Goal: Transaction & Acquisition: Book appointment/travel/reservation

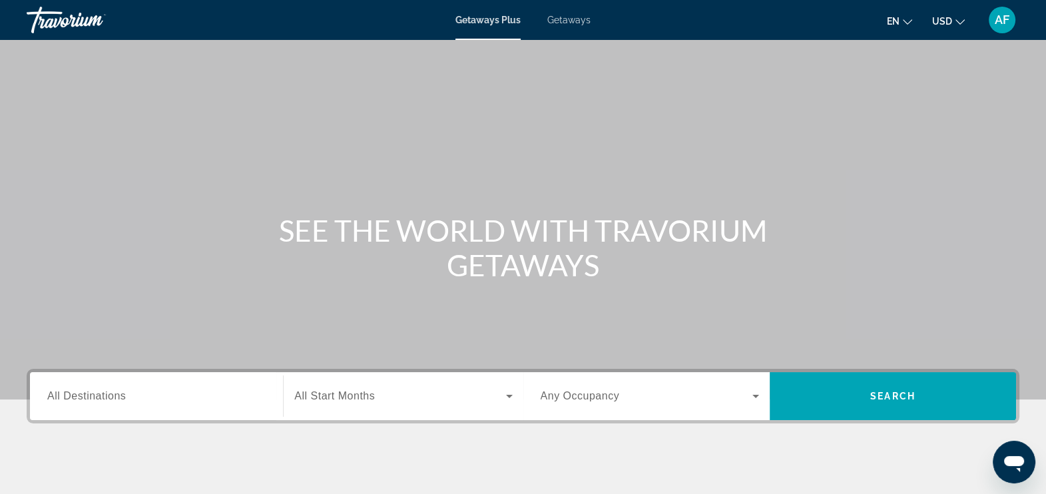
click at [563, 21] on span "Getaways" at bounding box center [568, 20] width 43 height 11
click at [67, 393] on span "All Destinations" at bounding box center [86, 395] width 79 height 11
click at [67, 393] on input "Destination All Destinations" at bounding box center [156, 397] width 218 height 16
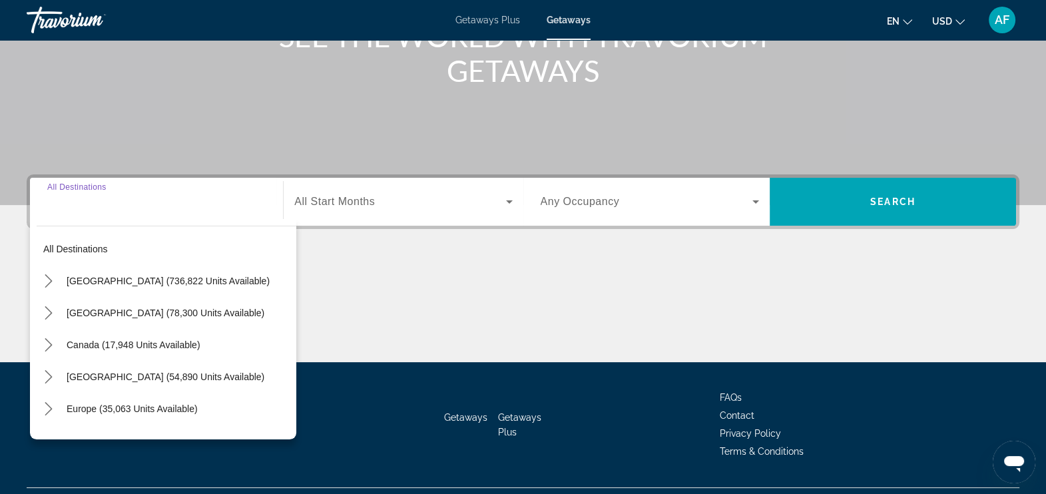
scroll to position [225, 0]
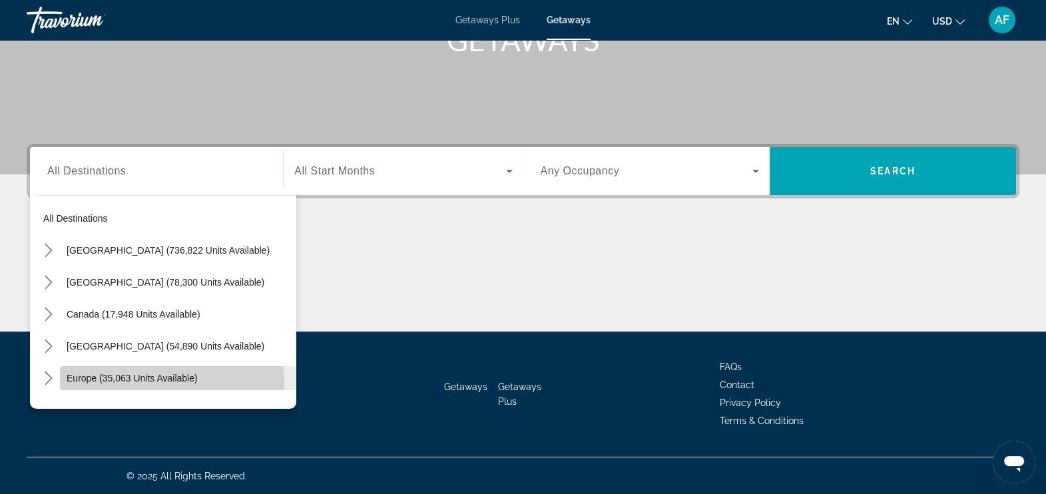
click at [136, 383] on span "Select destination: Europe (35,063 units available)" at bounding box center [178, 378] width 236 height 32
type input "**********"
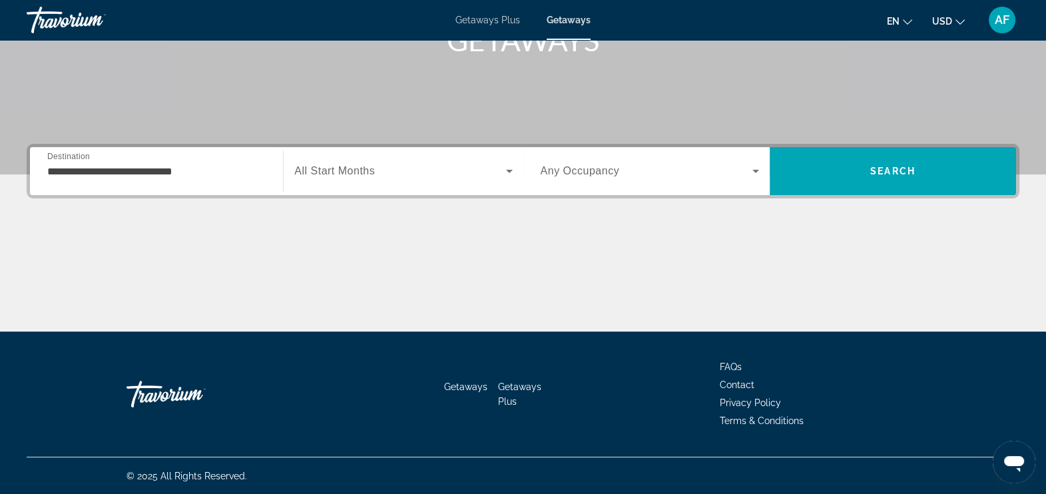
click at [329, 173] on span "All Start Months" at bounding box center [334, 170] width 81 height 11
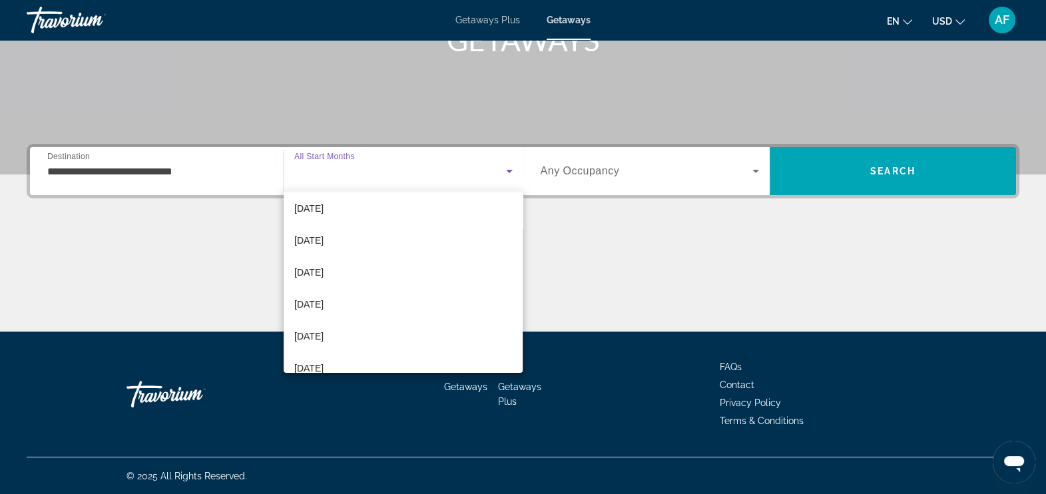
scroll to position [133, 0]
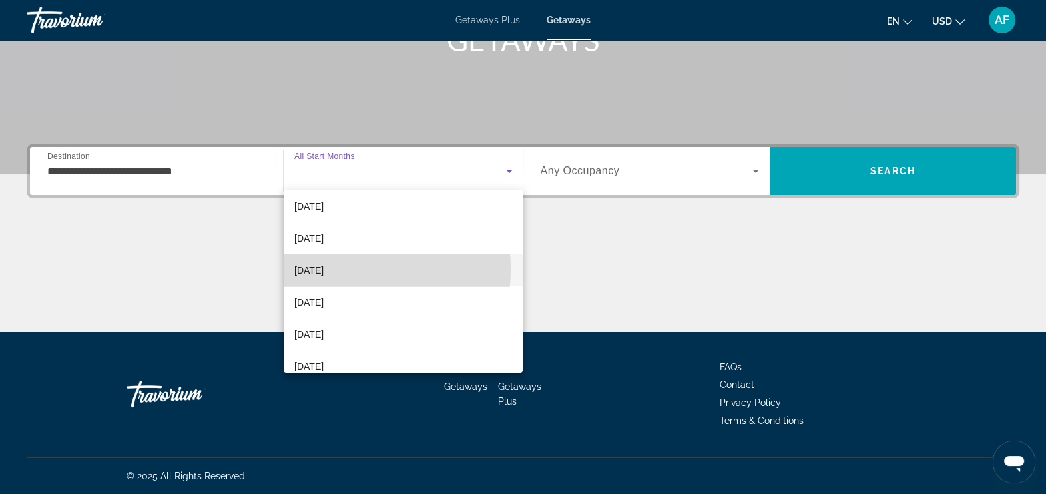
click at [324, 269] on span "[DATE]" at bounding box center [308, 270] width 29 height 16
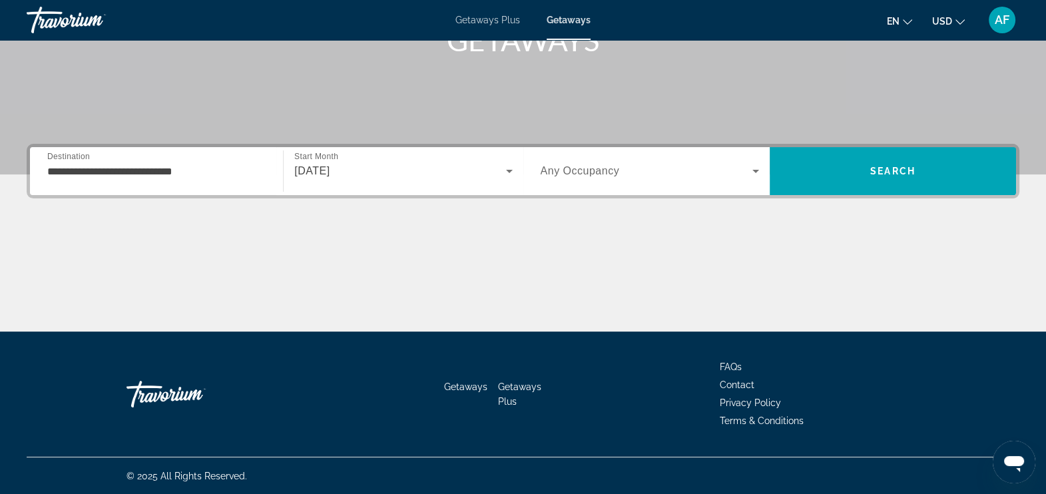
click at [573, 177] on span "Any Occupancy" at bounding box center [580, 170] width 79 height 11
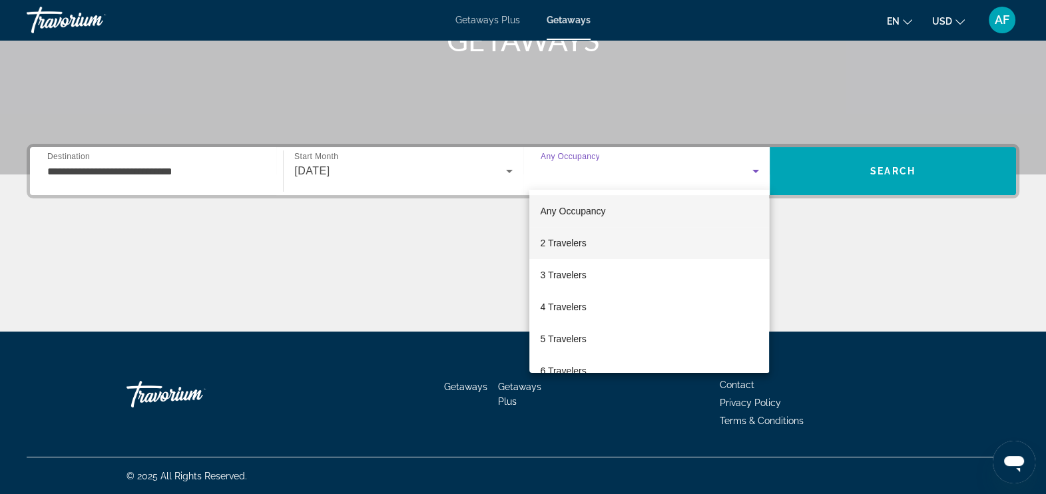
click at [563, 244] on span "2 Travelers" at bounding box center [563, 243] width 46 height 16
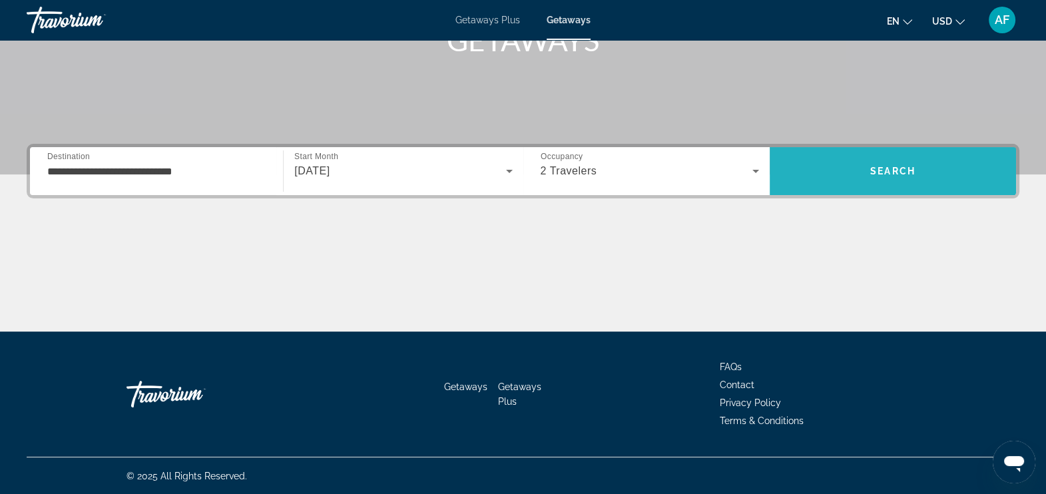
click at [862, 152] on span "Search" at bounding box center [893, 171] width 246 height 48
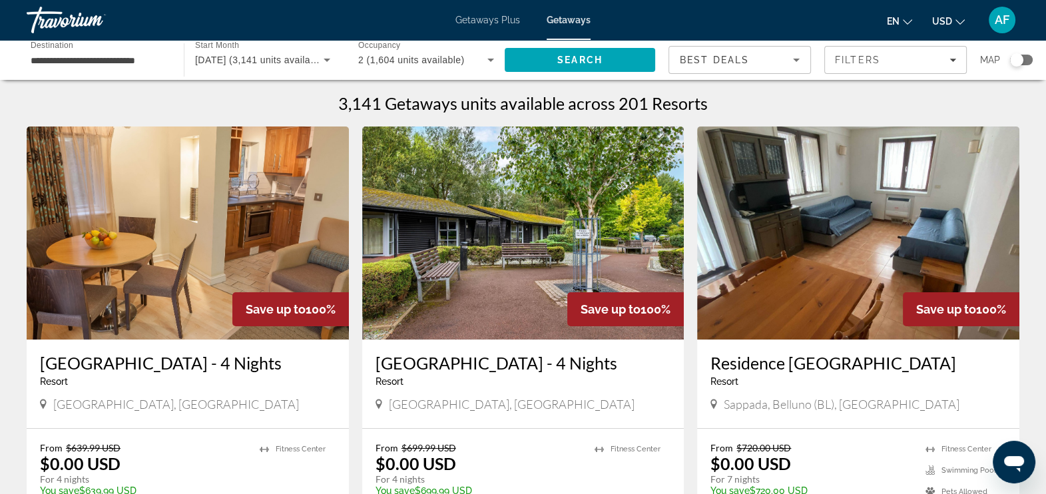
click at [1028, 57] on div "Search widget" at bounding box center [1021, 60] width 23 height 11
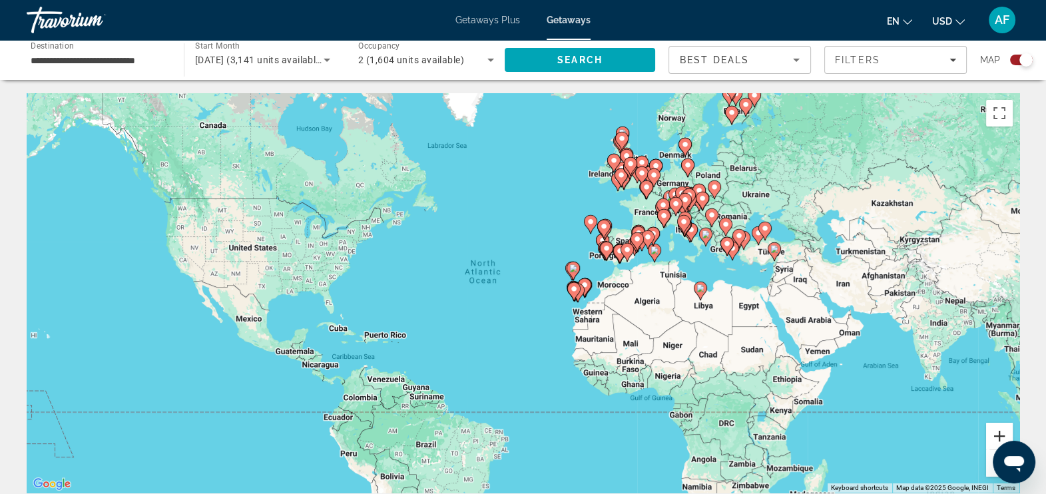
click at [1000, 430] on button "Zoom in" at bounding box center [999, 436] width 27 height 27
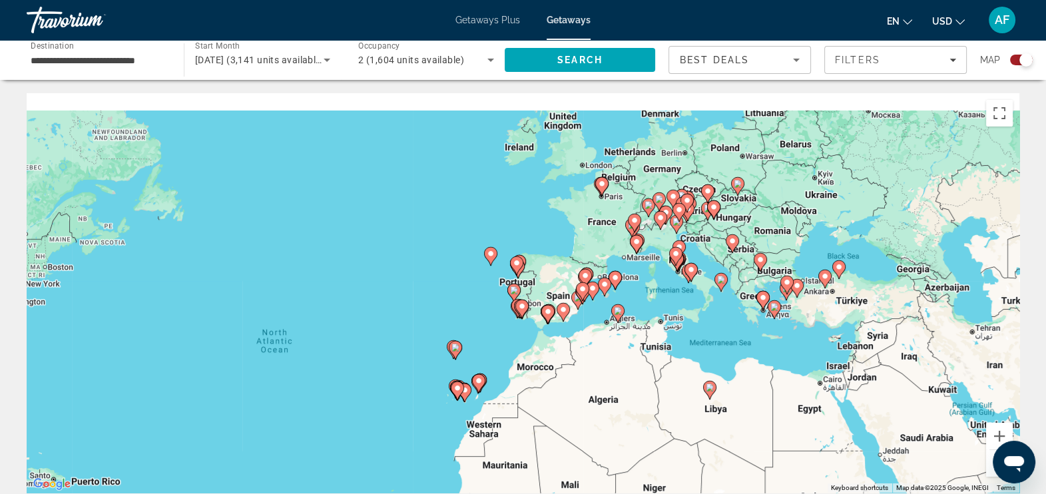
drag, startPoint x: 791, startPoint y: 268, endPoint x: 617, endPoint y: 362, distance: 197.9
click at [617, 362] on div "To activate drag with keyboard, press Alt + Enter. Once in keyboard drag state,…" at bounding box center [523, 293] width 993 height 400
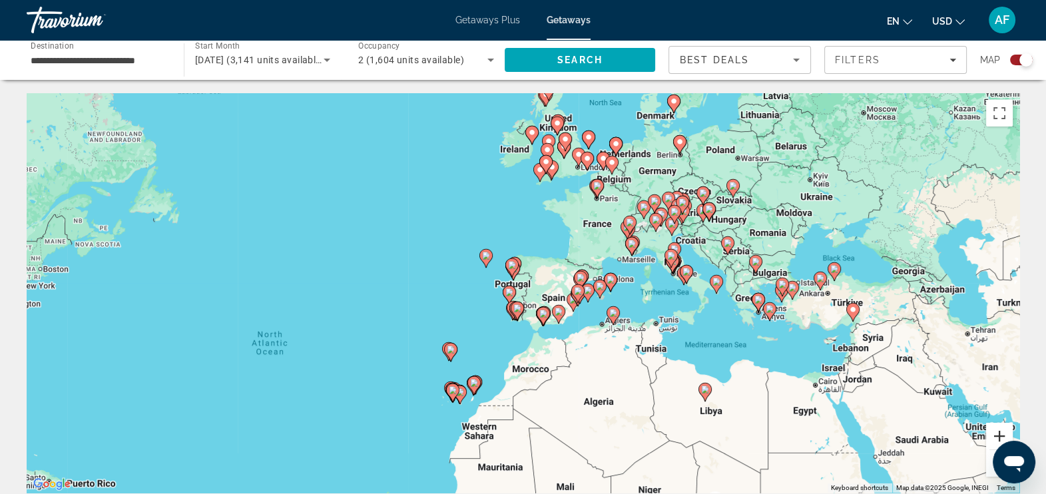
click at [998, 441] on button "Zoom in" at bounding box center [999, 436] width 27 height 27
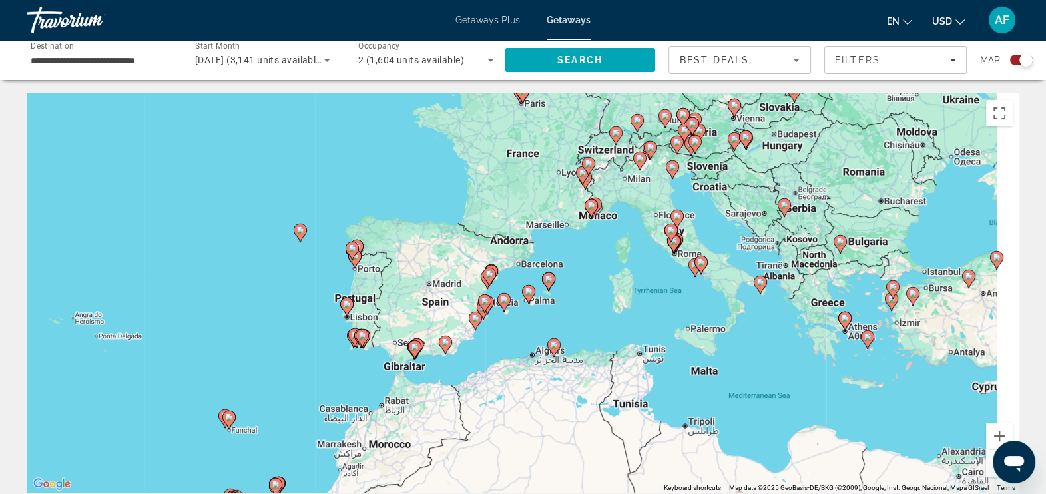
drag, startPoint x: 845, startPoint y: 296, endPoint x: 681, endPoint y: 299, distance: 163.2
click at [681, 299] on div "To activate drag with keyboard, press Alt + Enter. Once in keyboard drag state,…" at bounding box center [523, 293] width 993 height 400
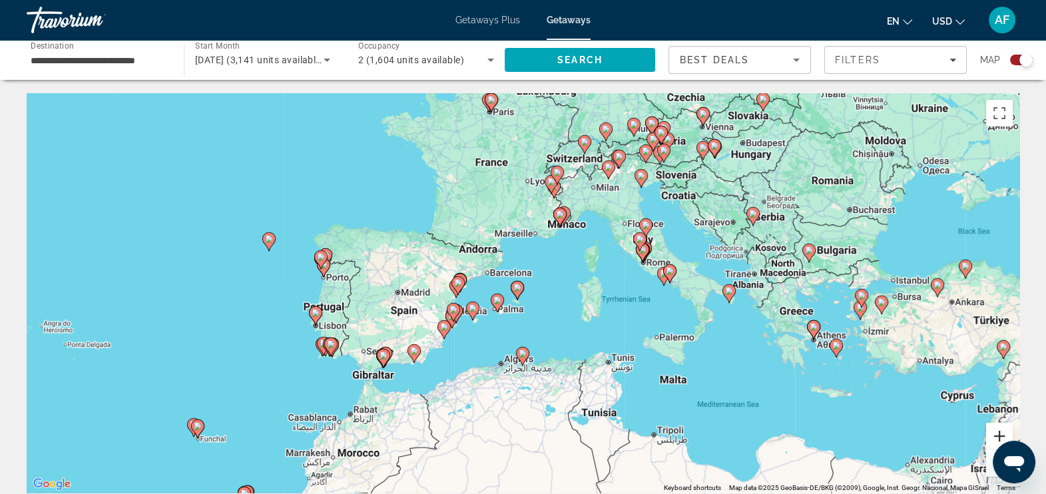
click at [998, 432] on button "Zoom in" at bounding box center [999, 436] width 27 height 27
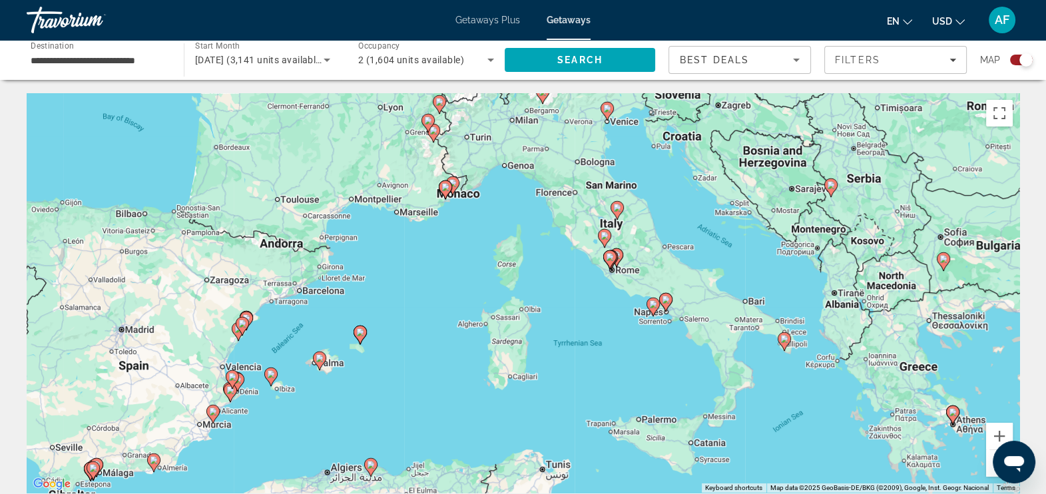
drag, startPoint x: 856, startPoint y: 221, endPoint x: 703, endPoint y: 260, distance: 158.0
click at [703, 260] on div "To activate drag with keyboard, press Alt + Enter. Once in keyboard drag state,…" at bounding box center [523, 293] width 993 height 400
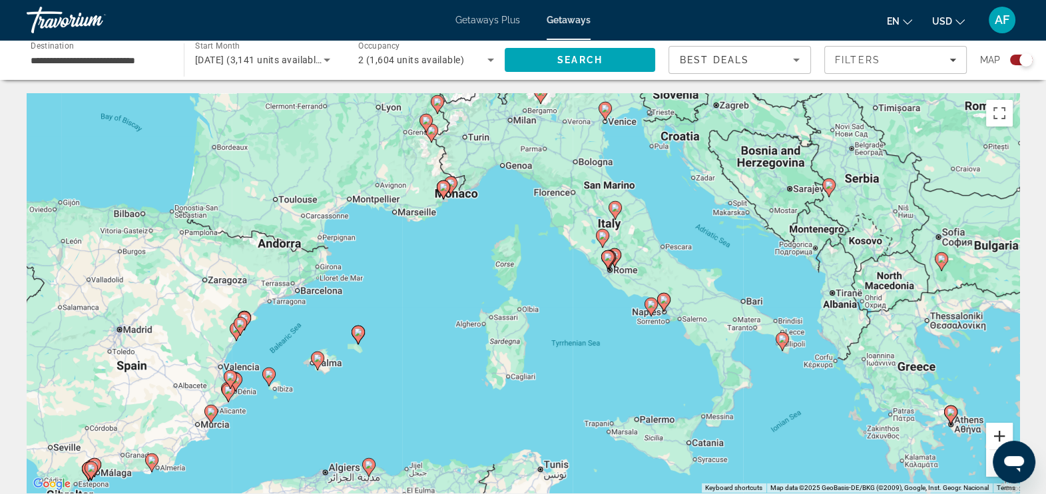
click at [998, 433] on button "Zoom in" at bounding box center [999, 436] width 27 height 27
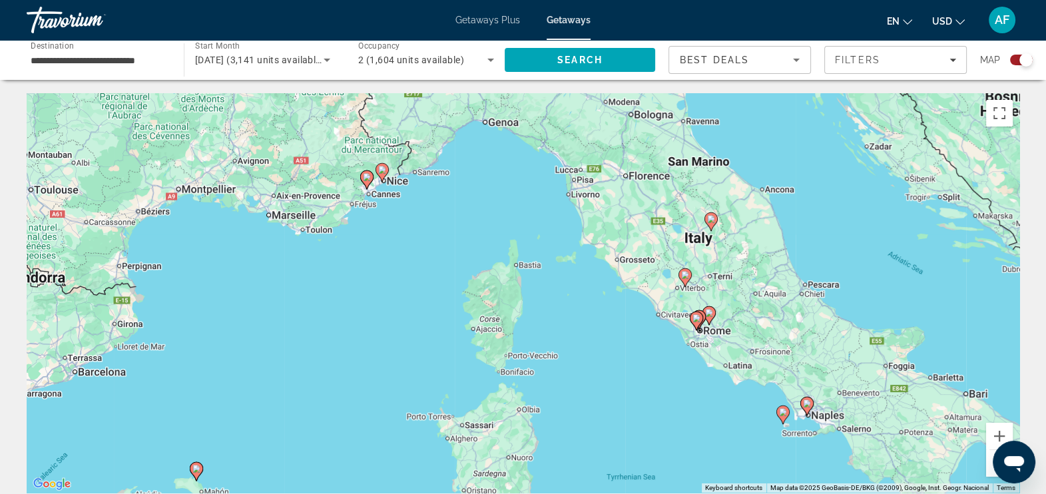
drag, startPoint x: 418, startPoint y: 198, endPoint x: 434, endPoint y: 311, distance: 113.7
click at [434, 311] on div "To activate drag with keyboard, press Alt + Enter. Once in keyboard drag state,…" at bounding box center [523, 293] width 993 height 400
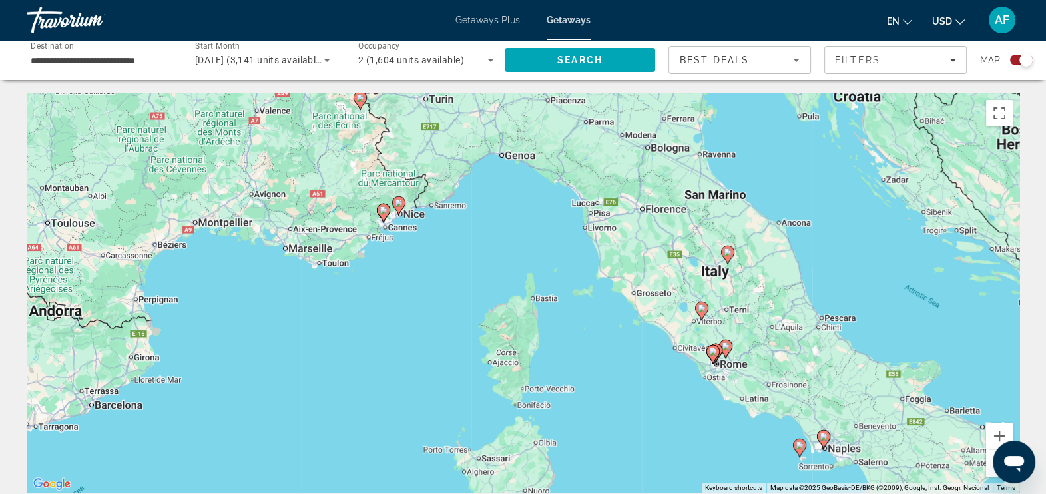
click at [380, 212] on icon "Main content" at bounding box center [383, 212] width 12 height 17
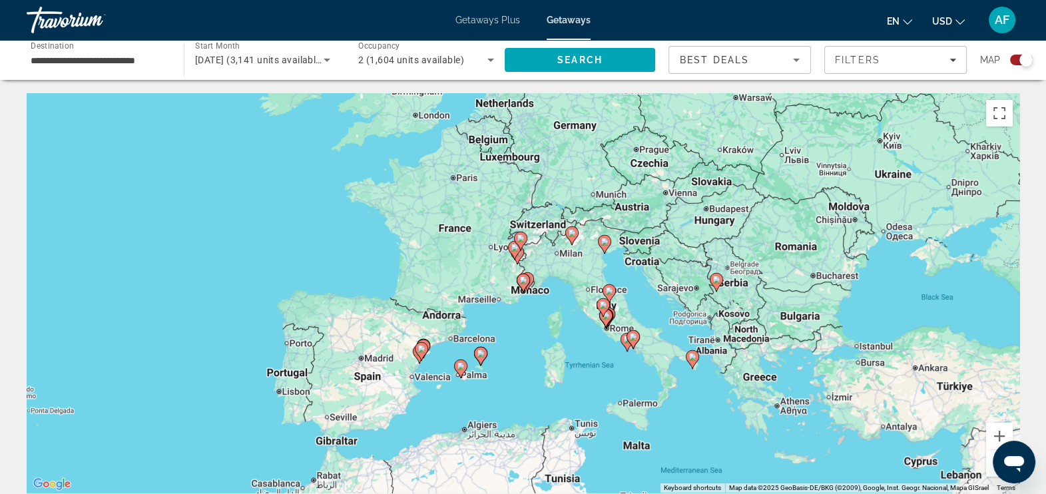
click at [522, 280] on image "Main content" at bounding box center [524, 280] width 8 height 8
type input "**********"
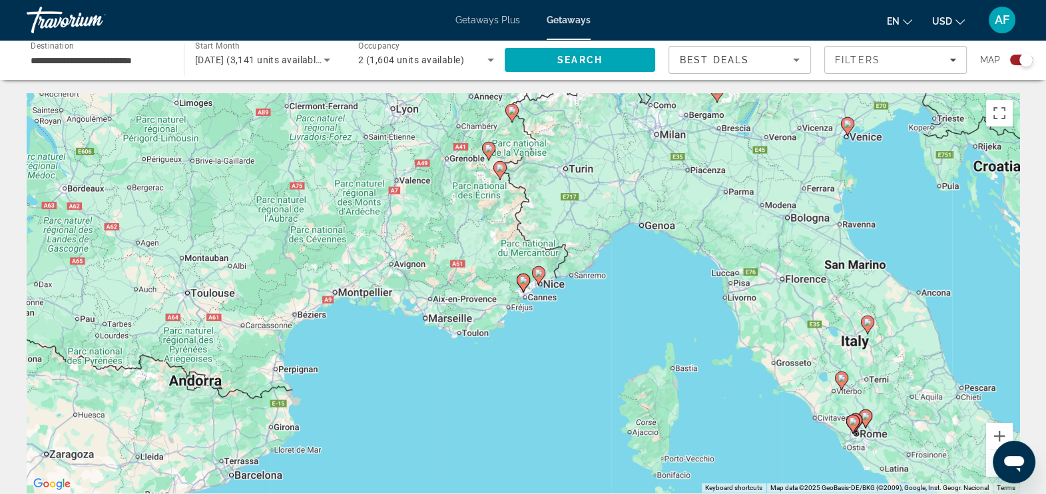
click at [522, 280] on image "Main content" at bounding box center [524, 280] width 8 height 8
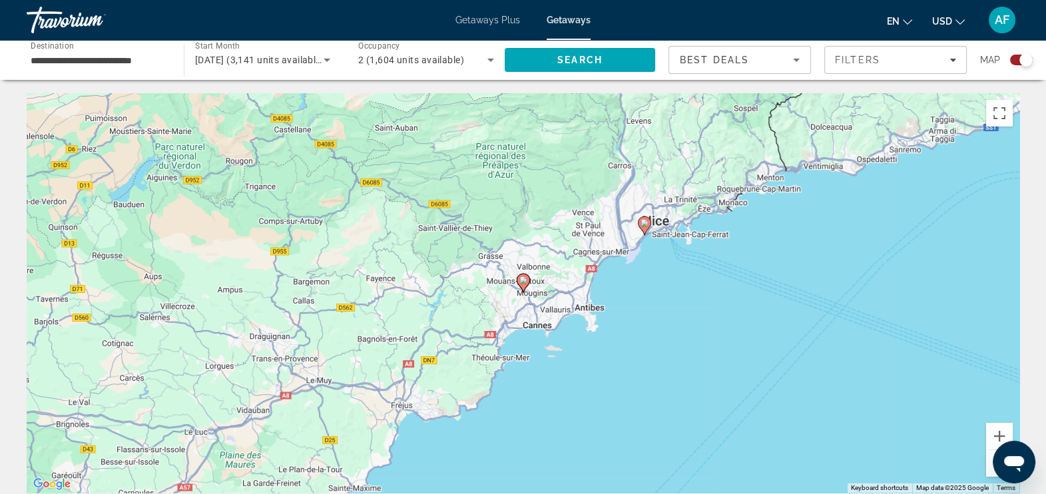
click at [523, 279] on image "Main content" at bounding box center [524, 280] width 8 height 8
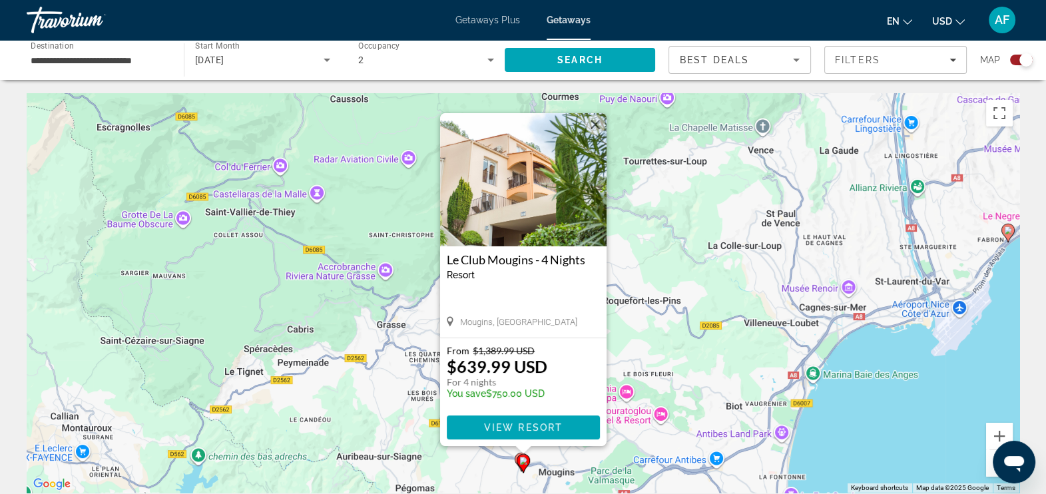
click at [504, 197] on img "Main content" at bounding box center [523, 179] width 167 height 133
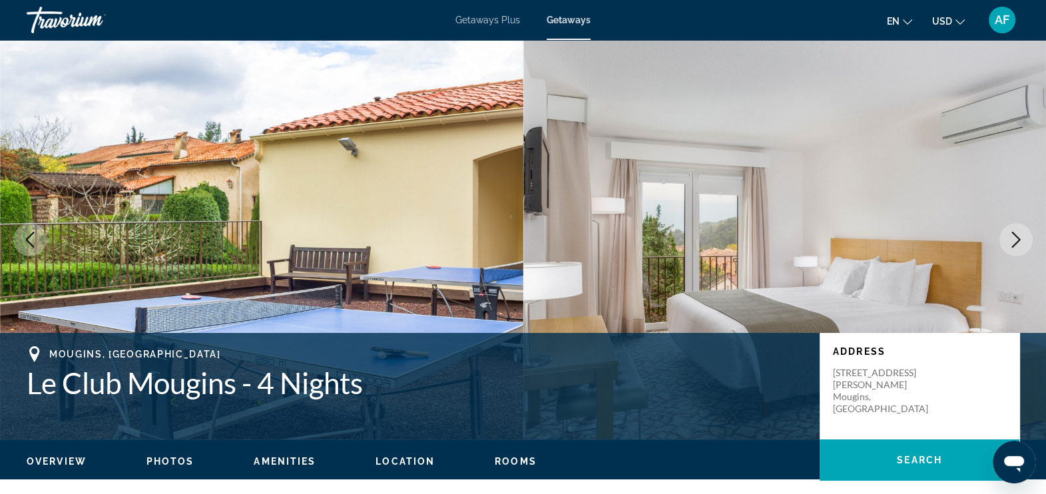
click at [1016, 242] on icon "Next image" at bounding box center [1016, 240] width 9 height 16
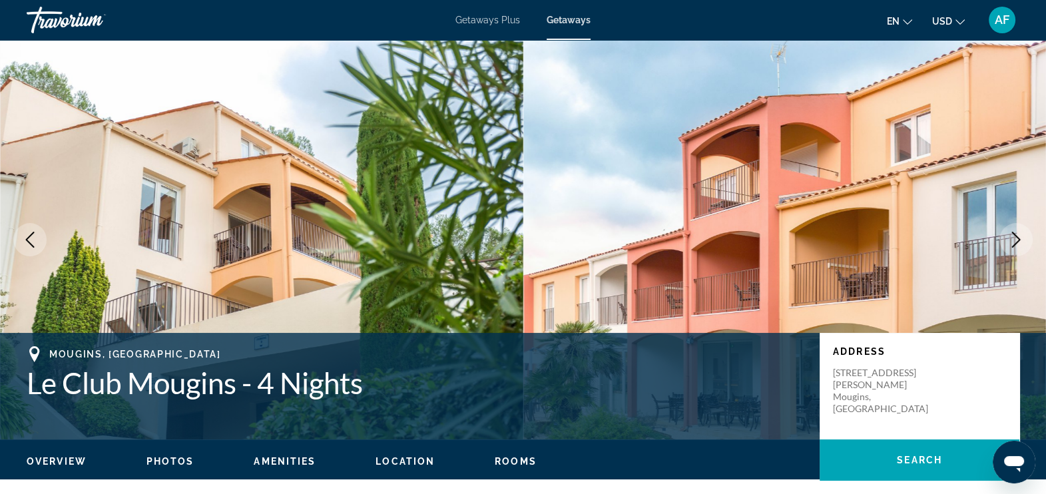
click at [1016, 242] on icon "Next image" at bounding box center [1016, 240] width 9 height 16
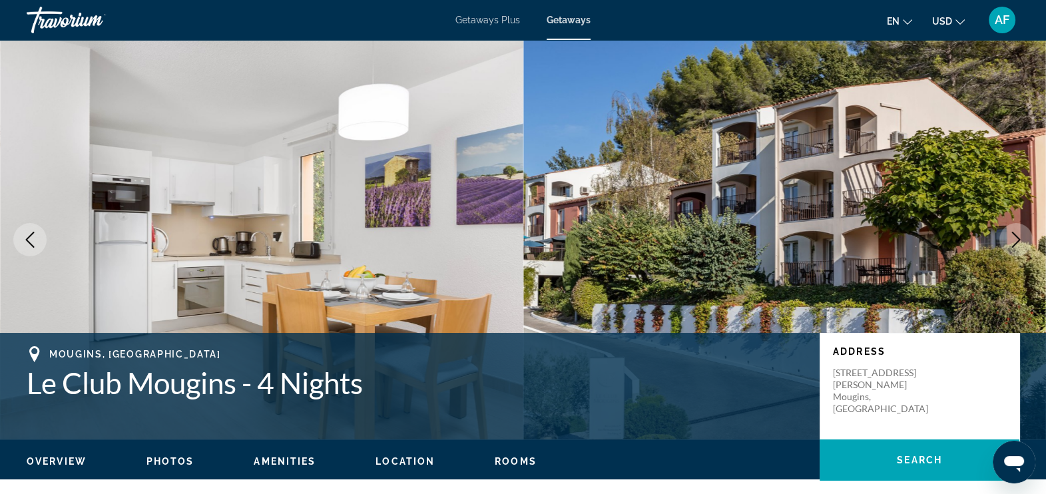
click at [1016, 242] on icon "Next image" at bounding box center [1016, 240] width 9 height 16
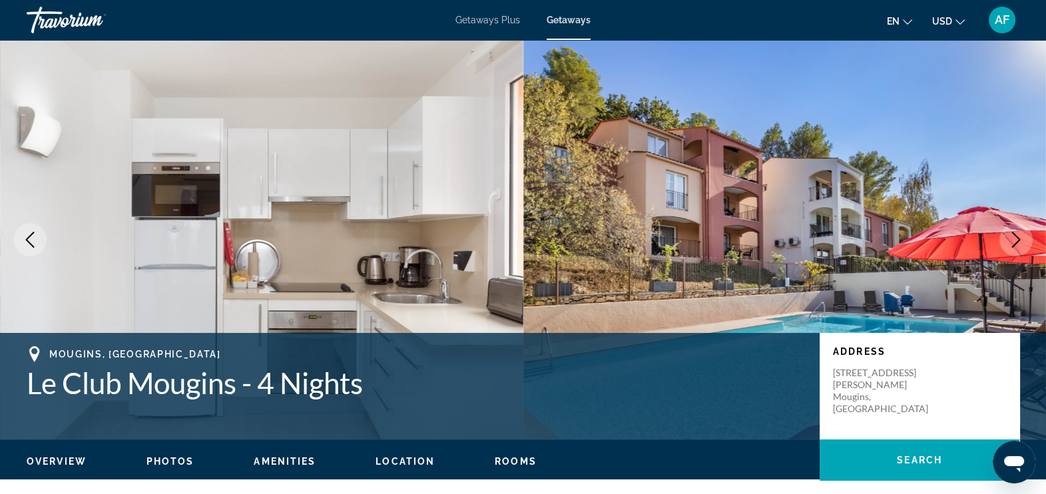
click at [1016, 242] on icon "Next image" at bounding box center [1016, 240] width 9 height 16
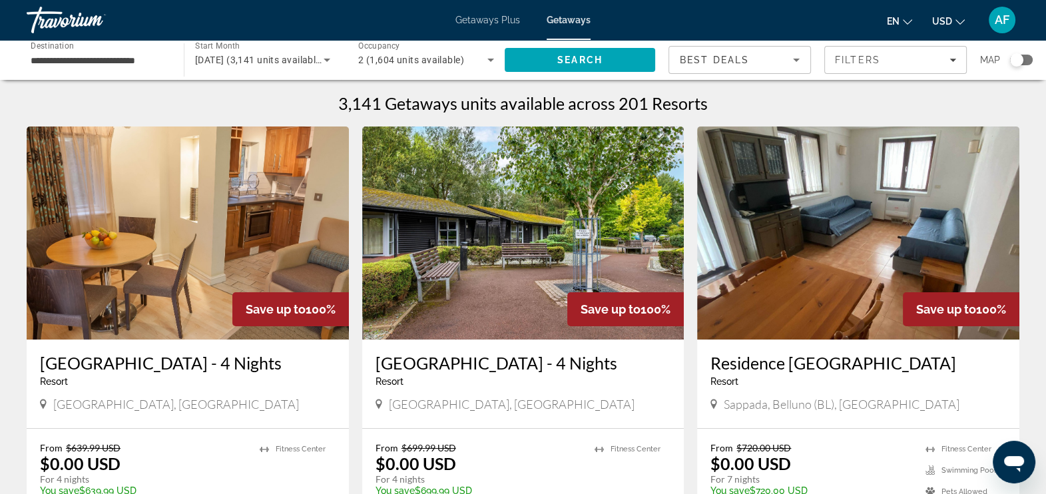
click at [671, 342] on div "[GEOGRAPHIC_DATA] - 4 Nights Resort - This is an adults only resort [GEOGRAPHIC…" at bounding box center [523, 384] width 322 height 89
click at [1024, 59] on div "Search widget" at bounding box center [1021, 60] width 23 height 11
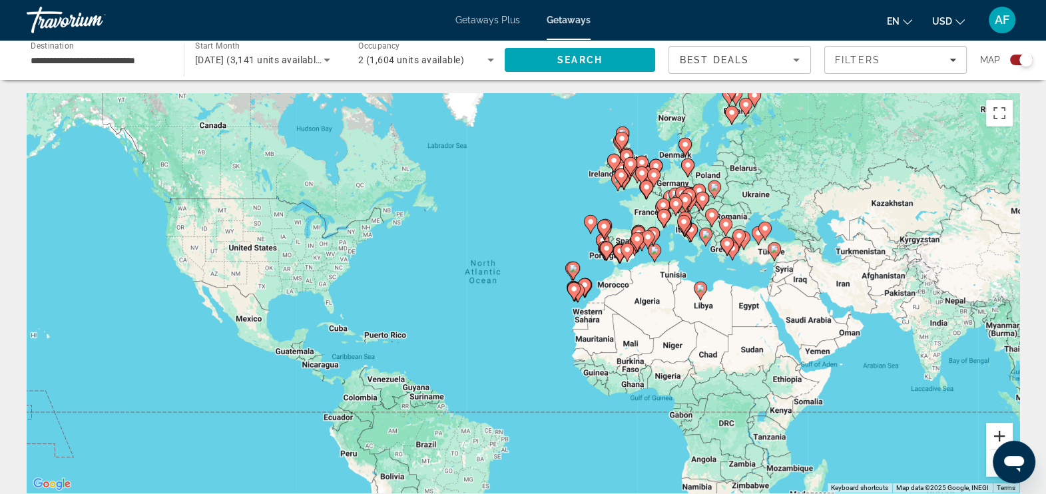
click at [993, 439] on button "Zoom in" at bounding box center [999, 436] width 27 height 27
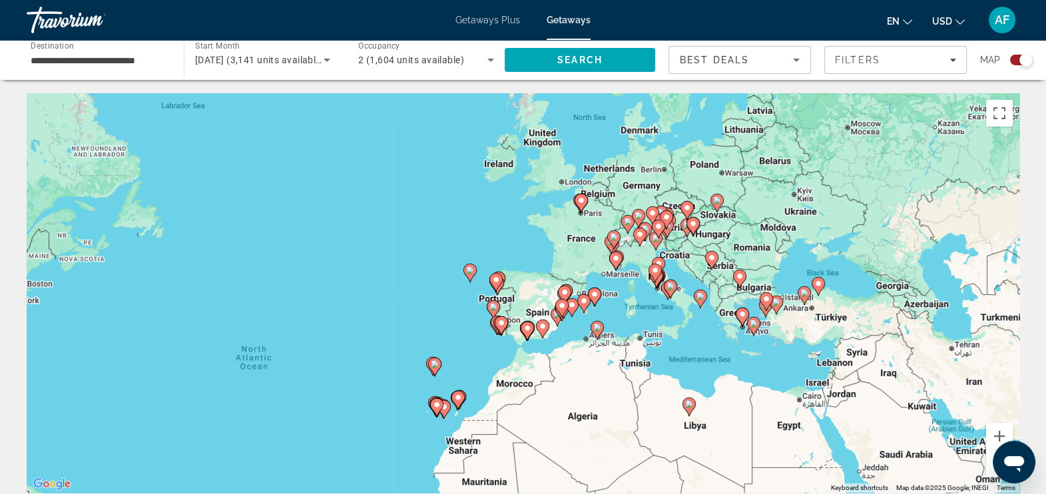
drag, startPoint x: 871, startPoint y: 337, endPoint x: 666, endPoint y: 458, distance: 238.3
click at [666, 458] on div "To activate drag with keyboard, press Alt + Enter. Once in keyboard drag state,…" at bounding box center [523, 293] width 993 height 400
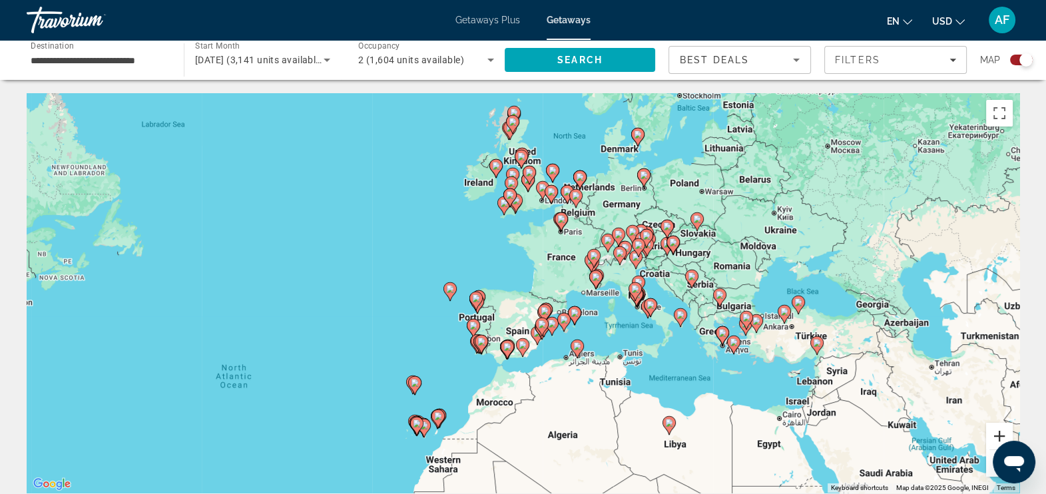
click at [999, 434] on button "Zoom in" at bounding box center [999, 436] width 27 height 27
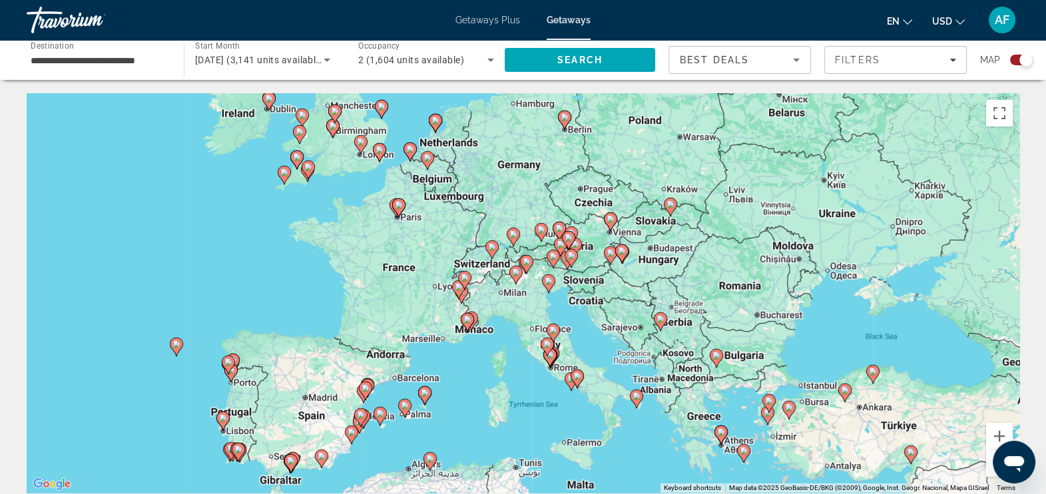
drag, startPoint x: 841, startPoint y: 406, endPoint x: 632, endPoint y: 454, distance: 213.9
click at [632, 454] on div "To activate drag with keyboard, press Alt + Enter. Once in keyboard drag state,…" at bounding box center [523, 293] width 993 height 400
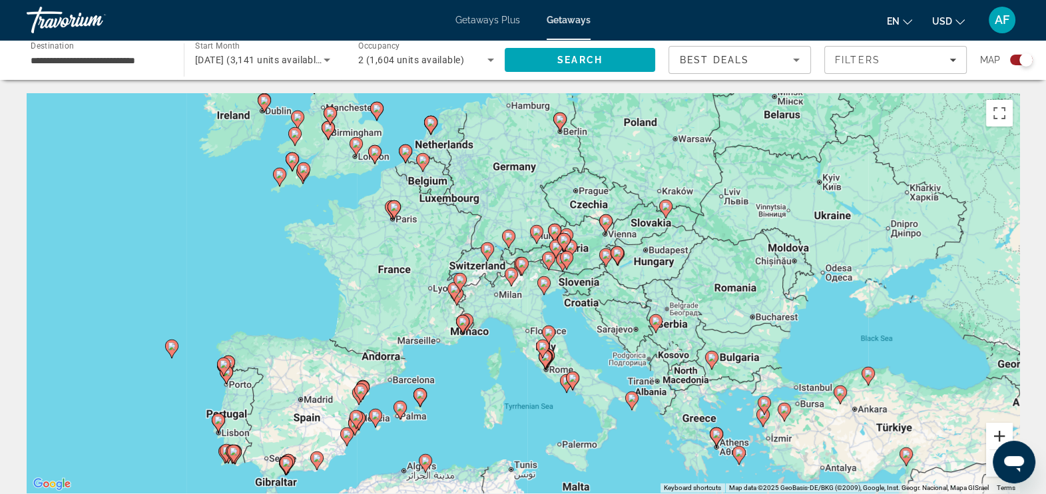
click at [999, 434] on button "Zoom in" at bounding box center [999, 436] width 27 height 27
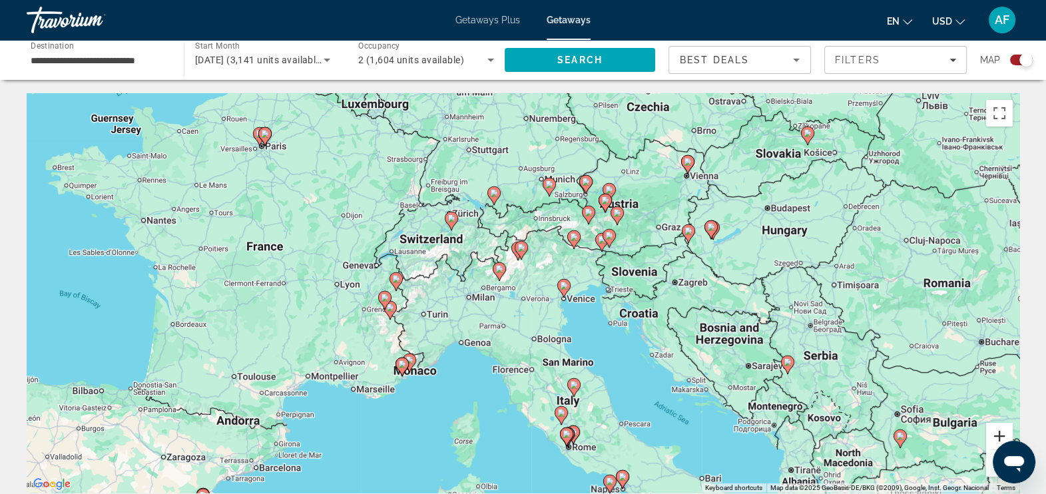
click at [999, 434] on button "Zoom in" at bounding box center [999, 436] width 27 height 27
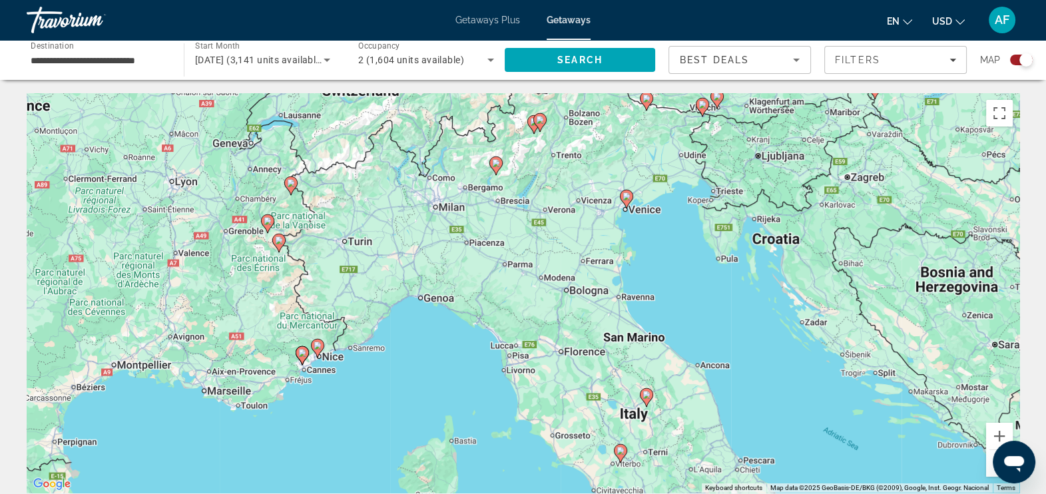
drag, startPoint x: 475, startPoint y: 375, endPoint x: 497, endPoint y: 277, distance: 100.3
click at [497, 277] on div "To activate drag with keyboard, press Alt + Enter. Once in keyboard drag state,…" at bounding box center [523, 293] width 993 height 400
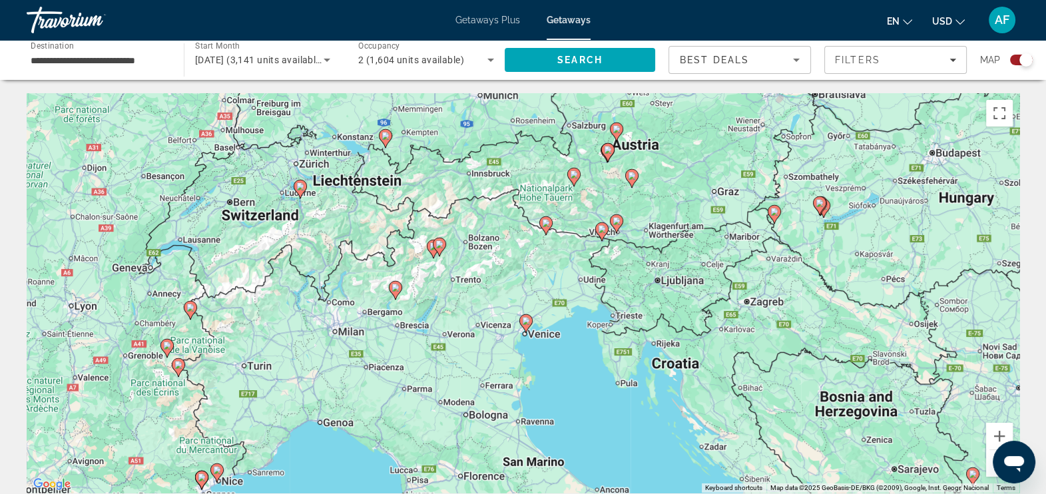
drag, startPoint x: 589, startPoint y: 306, endPoint x: 485, endPoint y: 433, distance: 163.7
click at [485, 433] on div "To activate drag with keyboard, press Alt + Enter. Once in keyboard drag state,…" at bounding box center [523, 293] width 993 height 400
click at [296, 189] on image "Main content" at bounding box center [299, 186] width 8 height 8
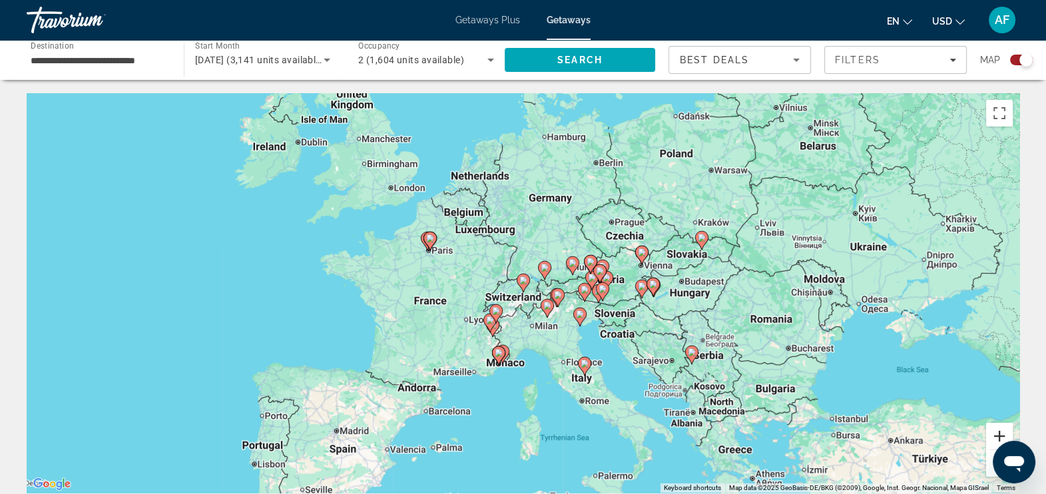
click at [996, 436] on button "Zoom in" at bounding box center [999, 436] width 27 height 27
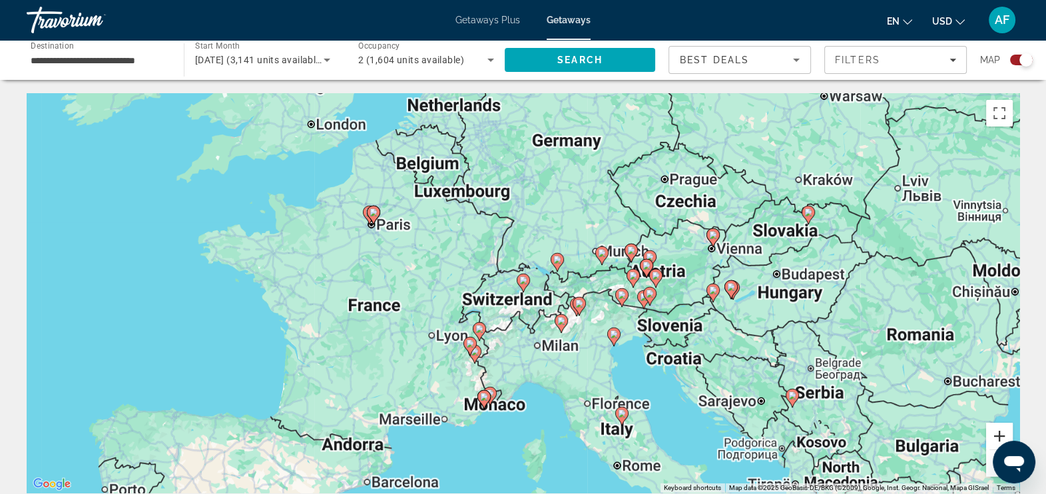
click at [996, 436] on button "Zoom in" at bounding box center [999, 436] width 27 height 27
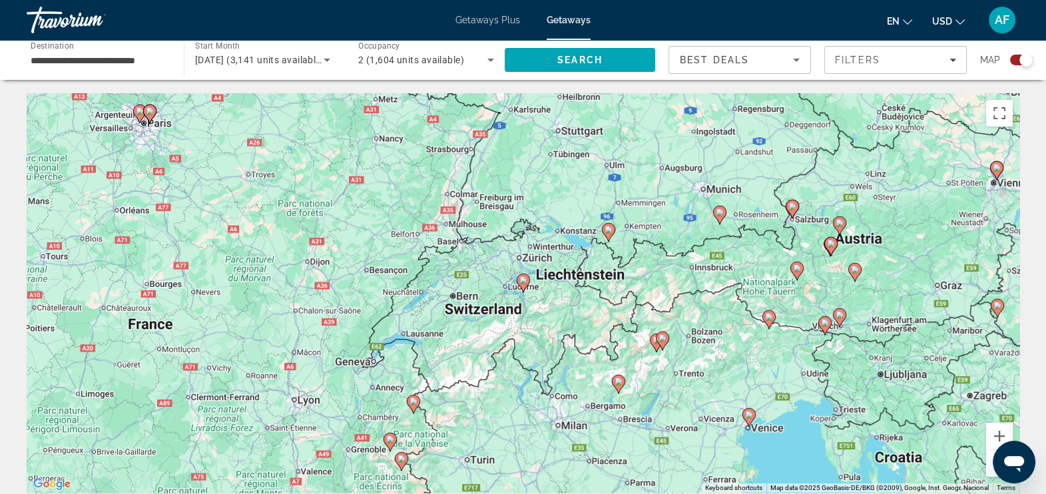
click at [524, 279] on image "Main content" at bounding box center [524, 280] width 8 height 8
type input "**********"
click at [524, 279] on image "Main content" at bounding box center [524, 280] width 8 height 8
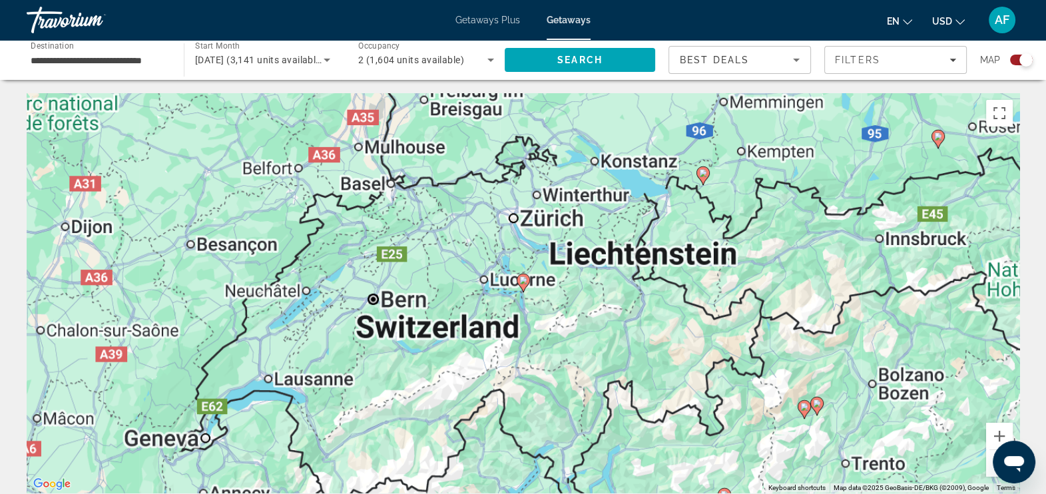
click at [524, 279] on image "Main content" at bounding box center [524, 280] width 8 height 8
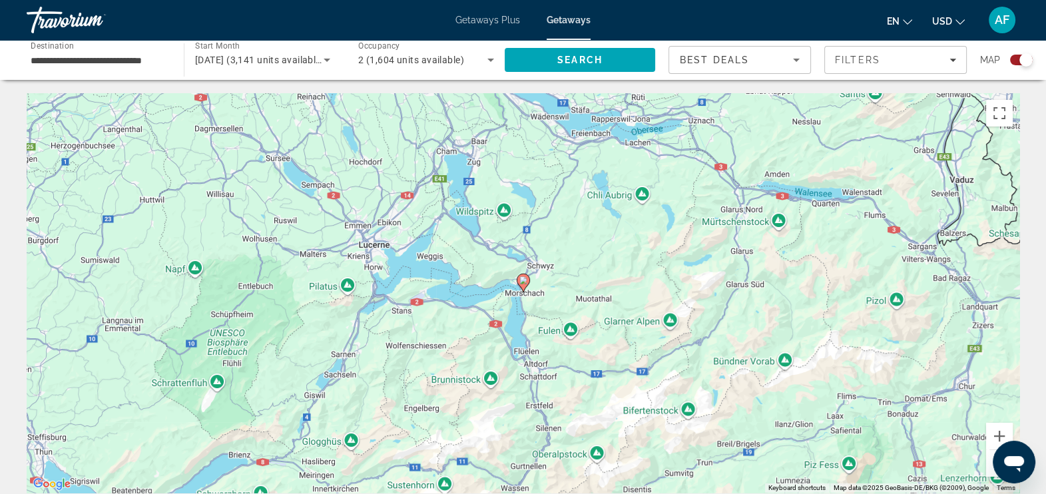
click at [524, 279] on image "Main content" at bounding box center [524, 280] width 8 height 8
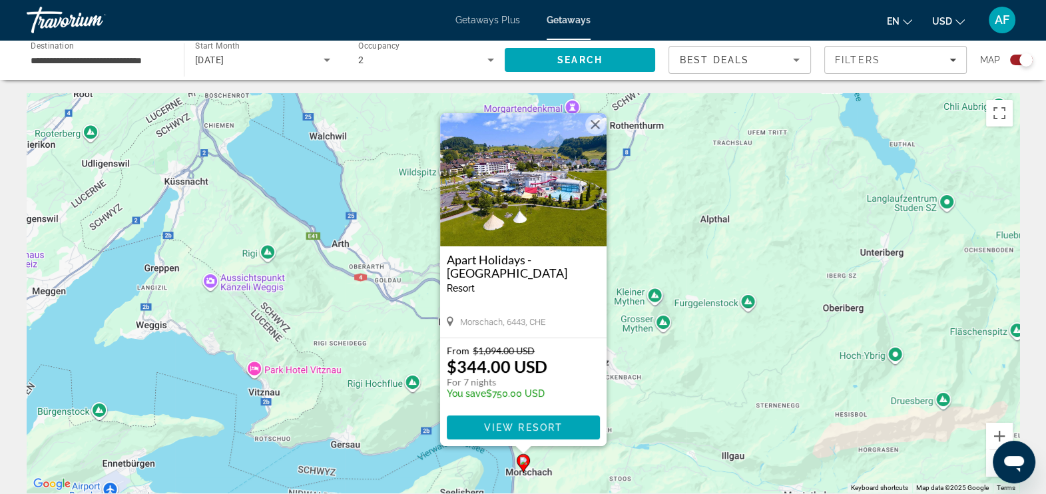
click at [992, 465] on button "Zoom out" at bounding box center [999, 463] width 27 height 27
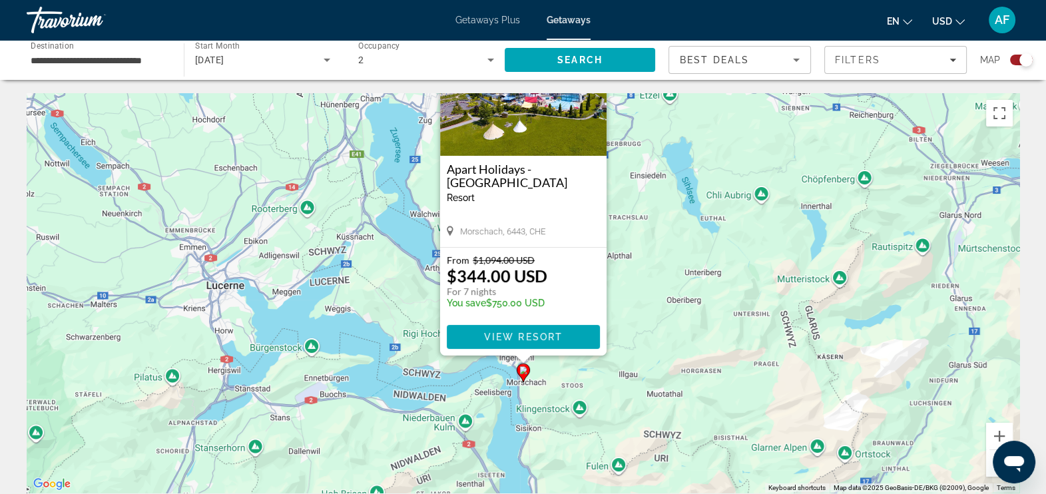
click at [992, 465] on button "Zoom out" at bounding box center [999, 463] width 27 height 27
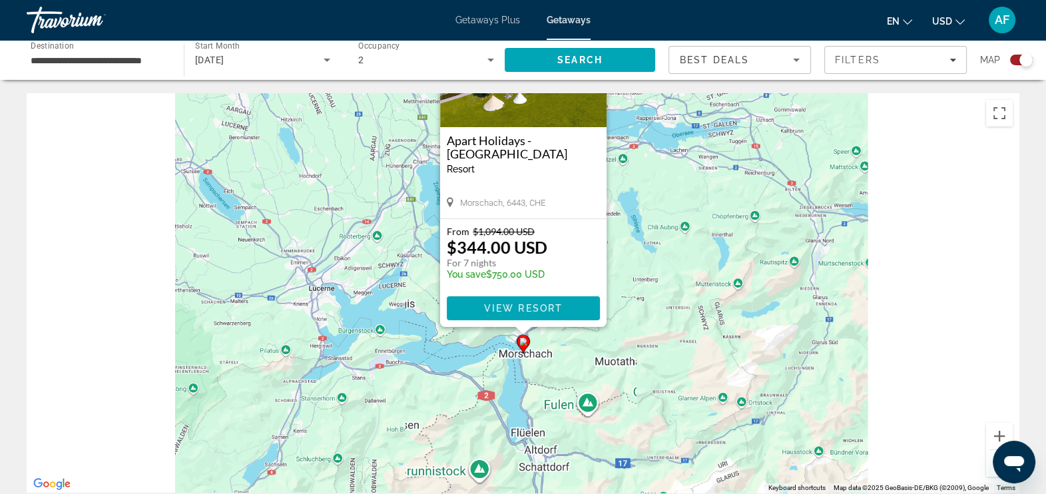
click at [992, 465] on button "Zoom out" at bounding box center [999, 463] width 27 height 27
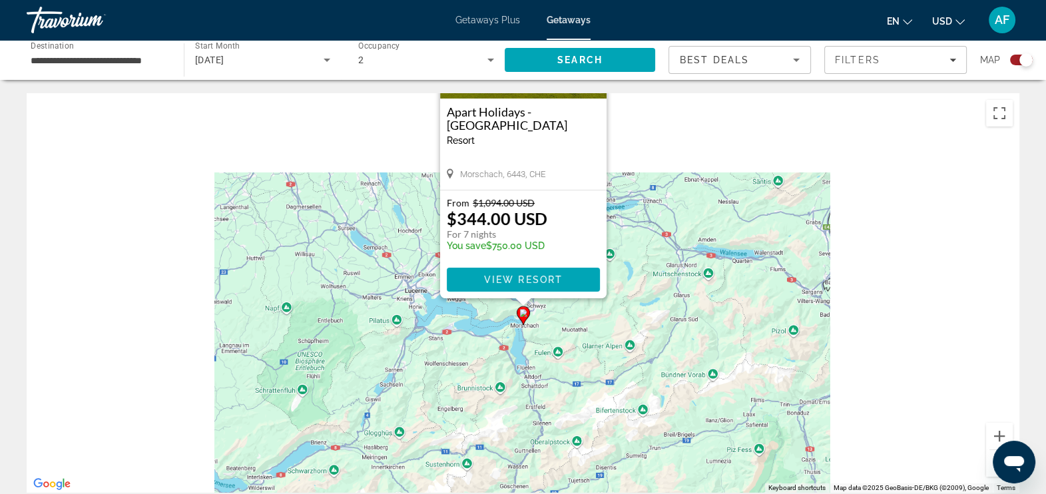
click at [992, 465] on button "Zoom out" at bounding box center [999, 463] width 27 height 27
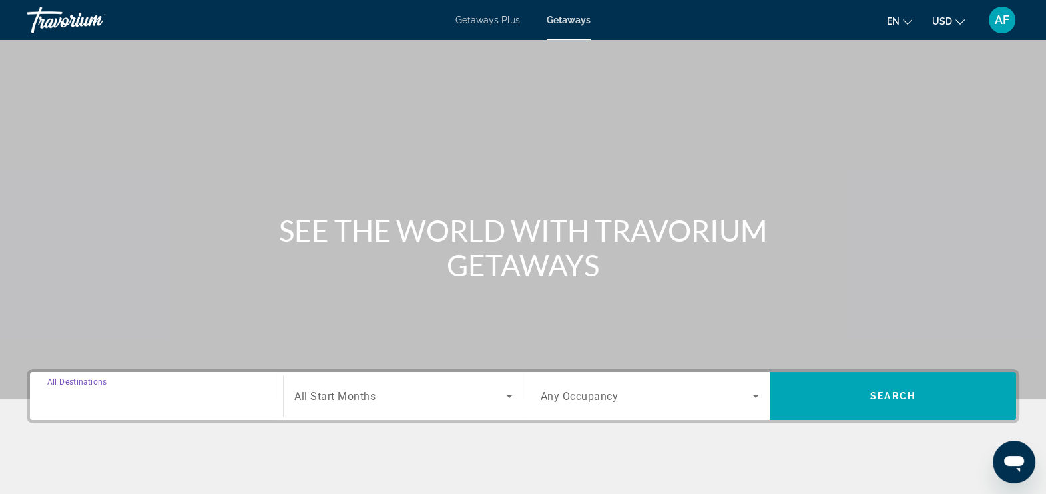
click at [196, 390] on input "Destination All Destinations" at bounding box center [156, 397] width 218 height 16
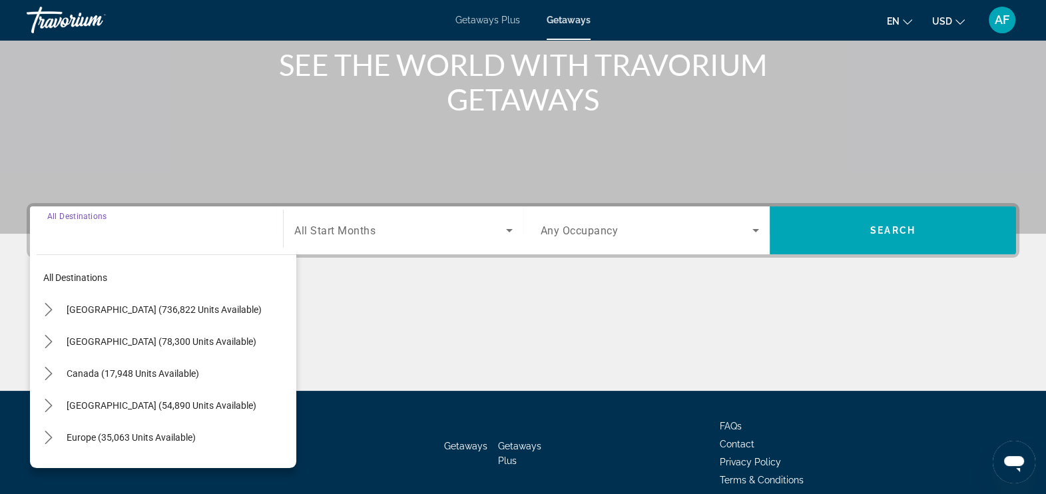
scroll to position [225, 0]
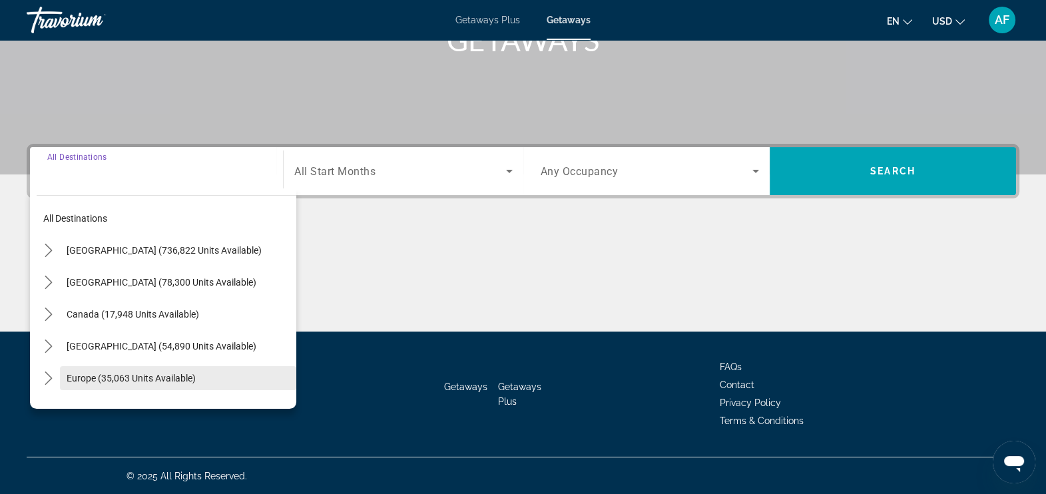
click at [113, 379] on span "Europe (35,063 units available)" at bounding box center [131, 378] width 129 height 11
type input "**********"
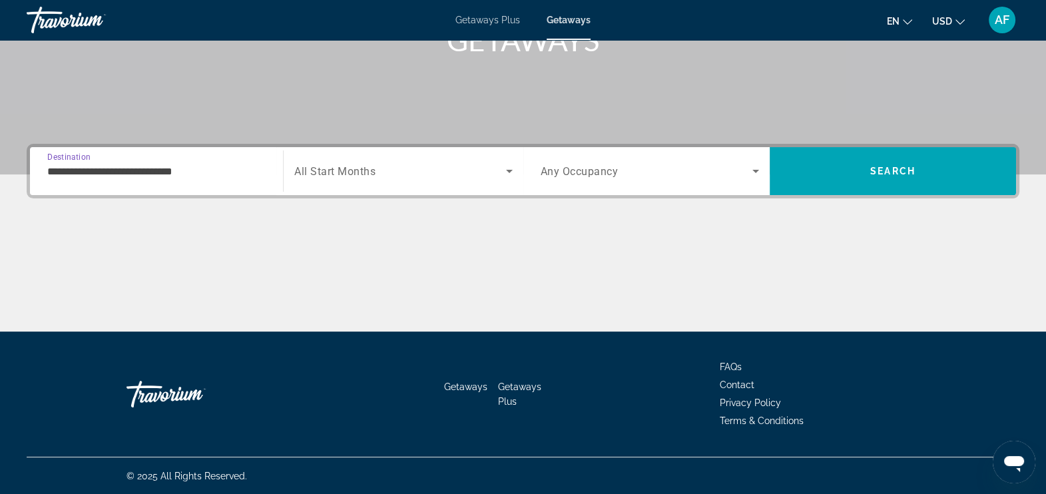
click at [369, 170] on span "All Start Months" at bounding box center [334, 171] width 81 height 13
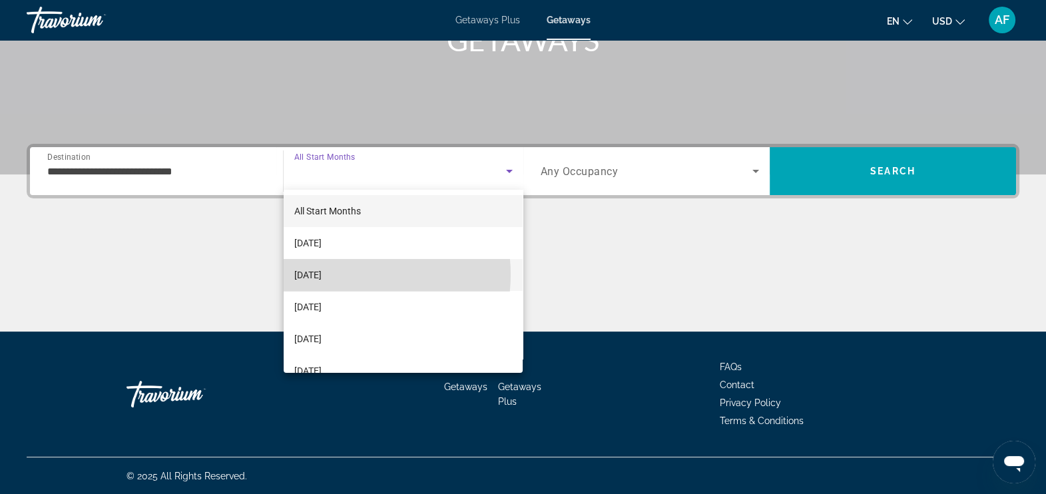
click at [322, 274] on span "[DATE]" at bounding box center [307, 275] width 27 height 16
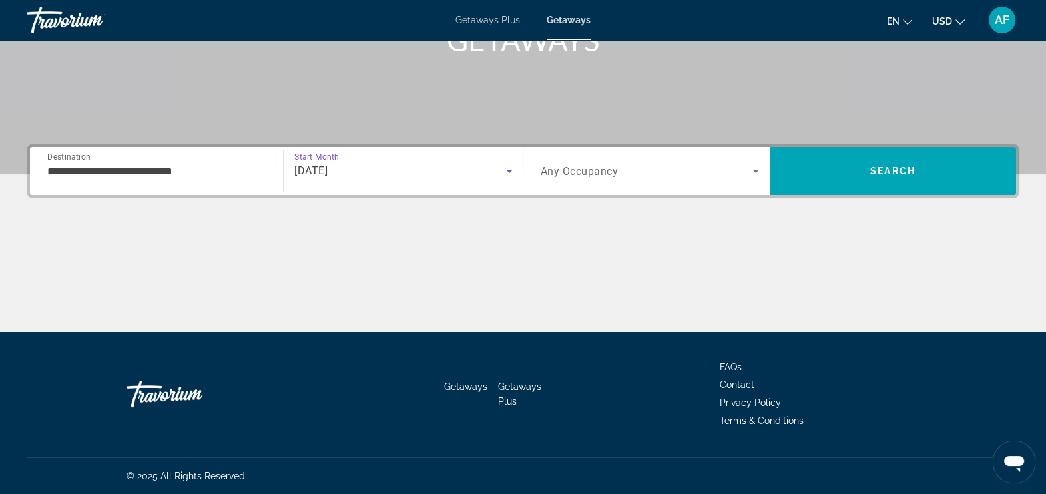
click at [601, 175] on span "Any Occupancy" at bounding box center [580, 171] width 78 height 13
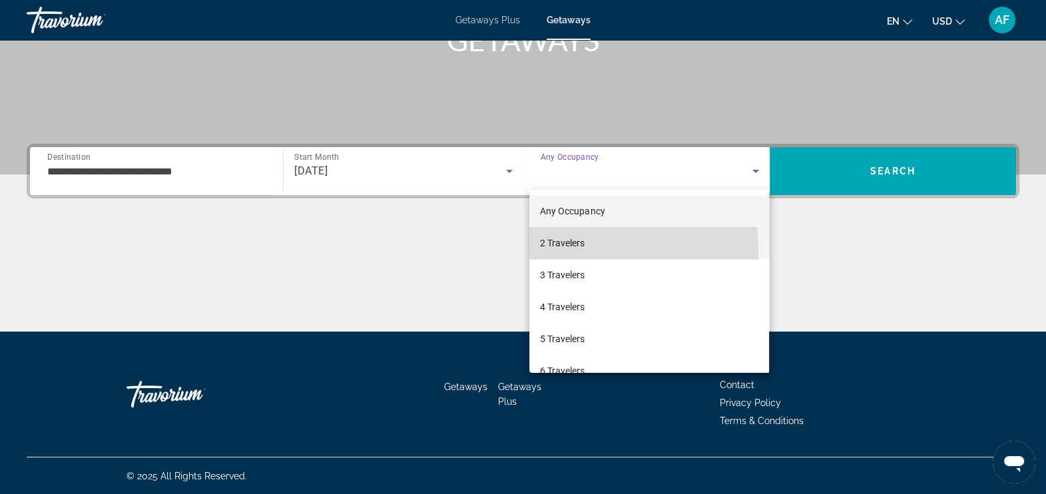
click at [569, 250] on span "2 Travelers" at bounding box center [562, 243] width 45 height 16
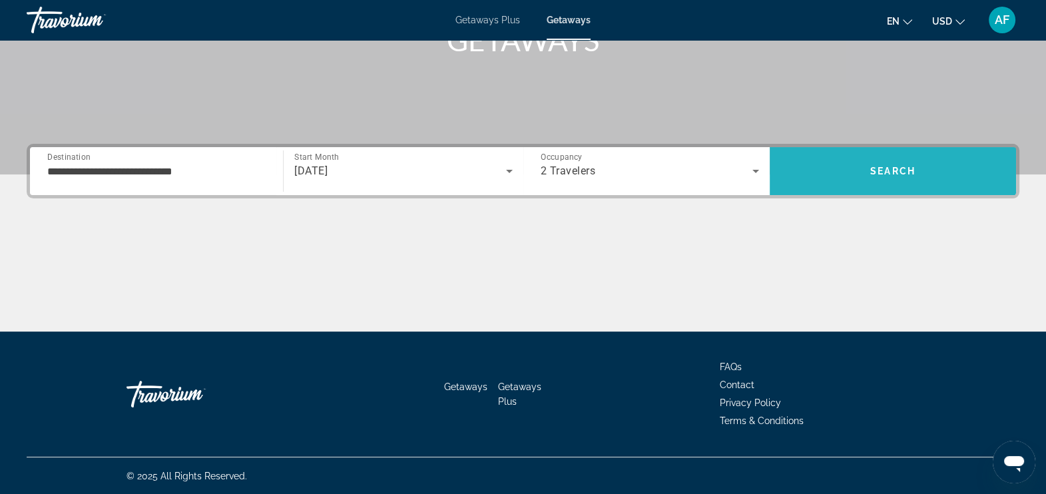
click at [924, 167] on span "Search" at bounding box center [893, 171] width 246 height 32
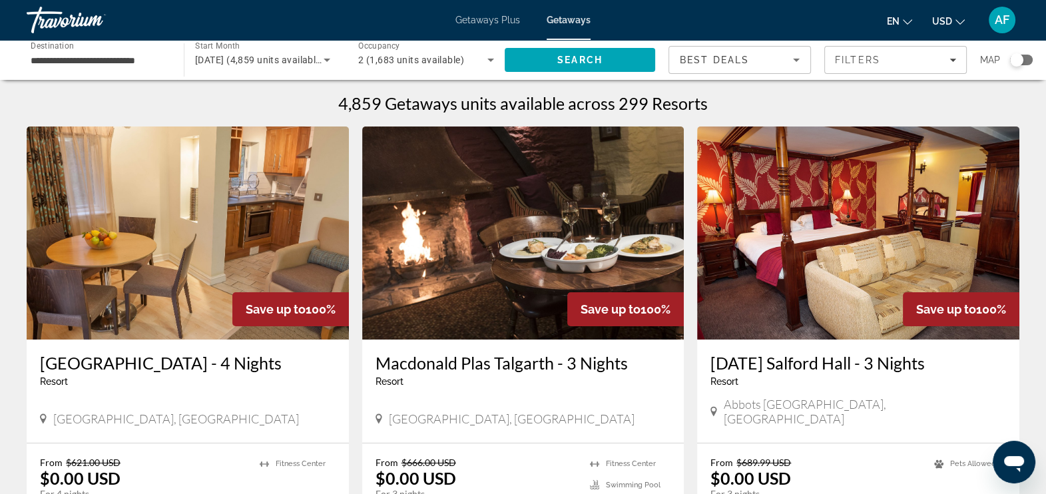
click at [1024, 56] on div "Search widget" at bounding box center [1021, 60] width 23 height 11
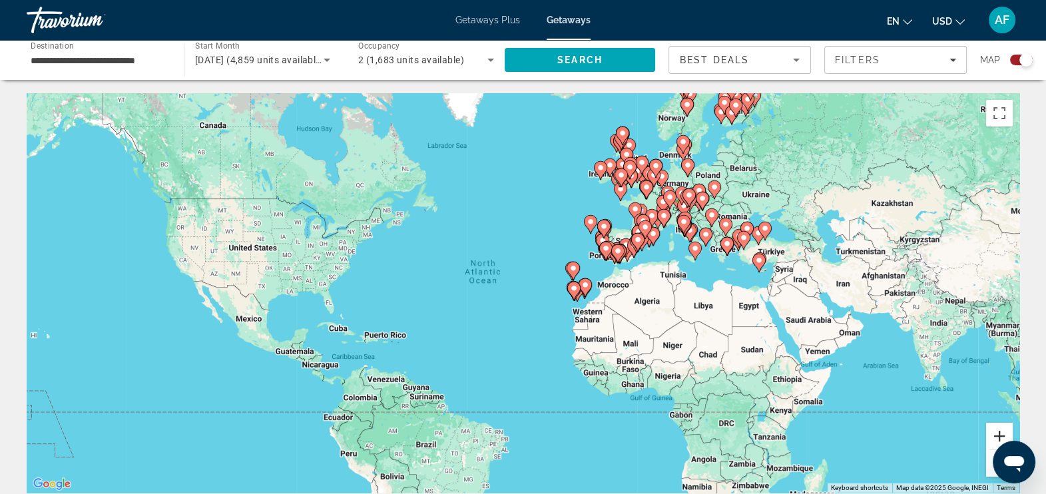
click at [994, 434] on button "Zoom in" at bounding box center [999, 436] width 27 height 27
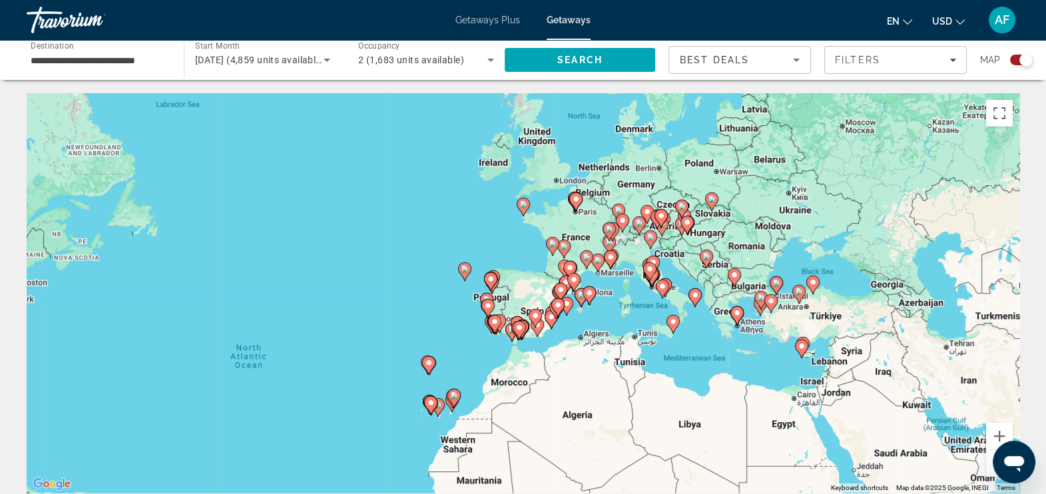
drag, startPoint x: 825, startPoint y: 260, endPoint x: 591, endPoint y: 377, distance: 261.2
click at [591, 377] on div "To activate drag with keyboard, press Alt + Enter. Once in keyboard drag state,…" at bounding box center [523, 293] width 993 height 400
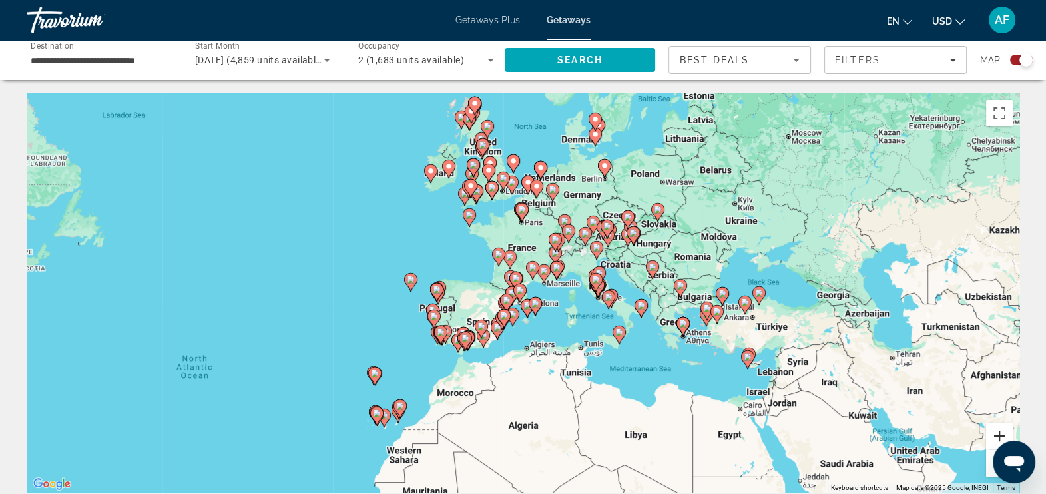
click at [990, 434] on button "Zoom in" at bounding box center [999, 436] width 27 height 27
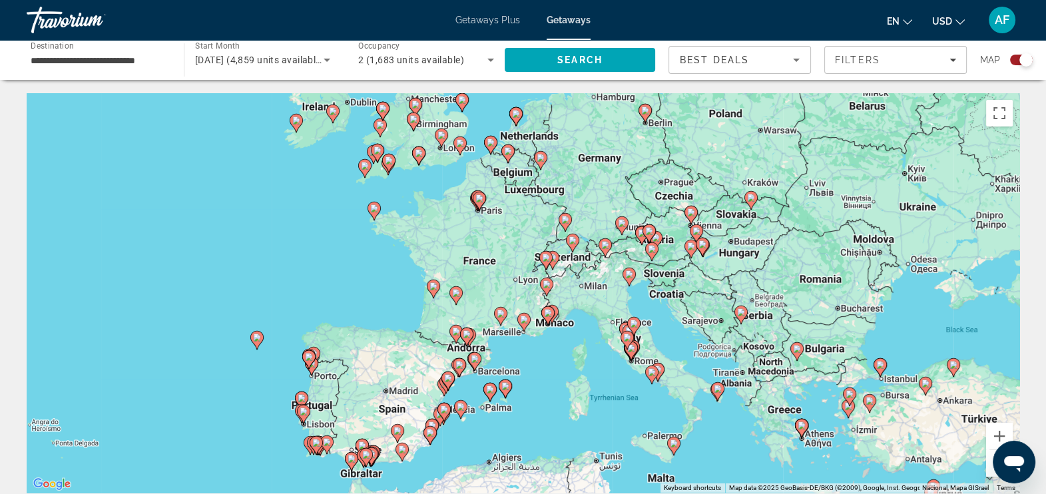
drag, startPoint x: 747, startPoint y: 366, endPoint x: 697, endPoint y: 434, distance: 83.4
click at [697, 434] on div "To activate drag with keyboard, press Alt + Enter. Once in keyboard drag state,…" at bounding box center [523, 293] width 993 height 400
click at [1002, 433] on button "Zoom in" at bounding box center [999, 436] width 27 height 27
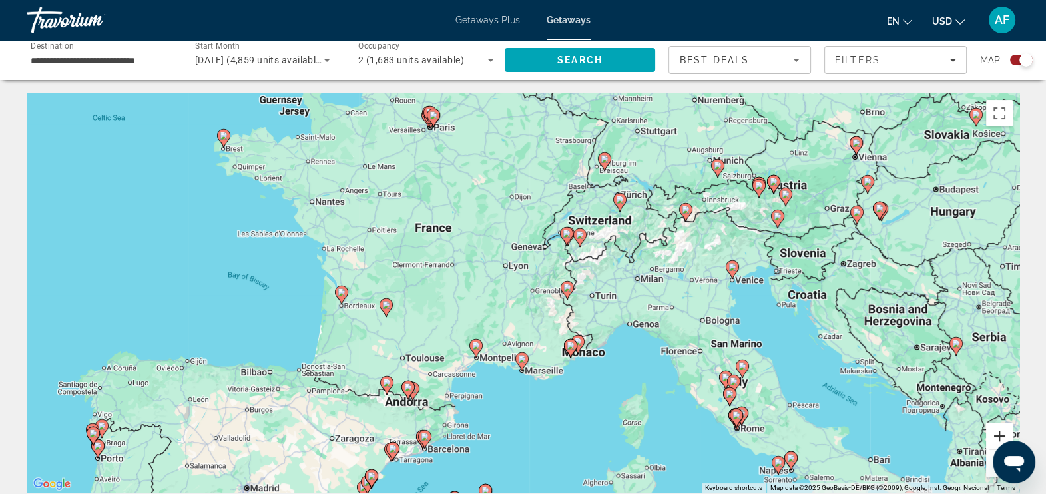
click at [999, 432] on button "Zoom in" at bounding box center [999, 436] width 27 height 27
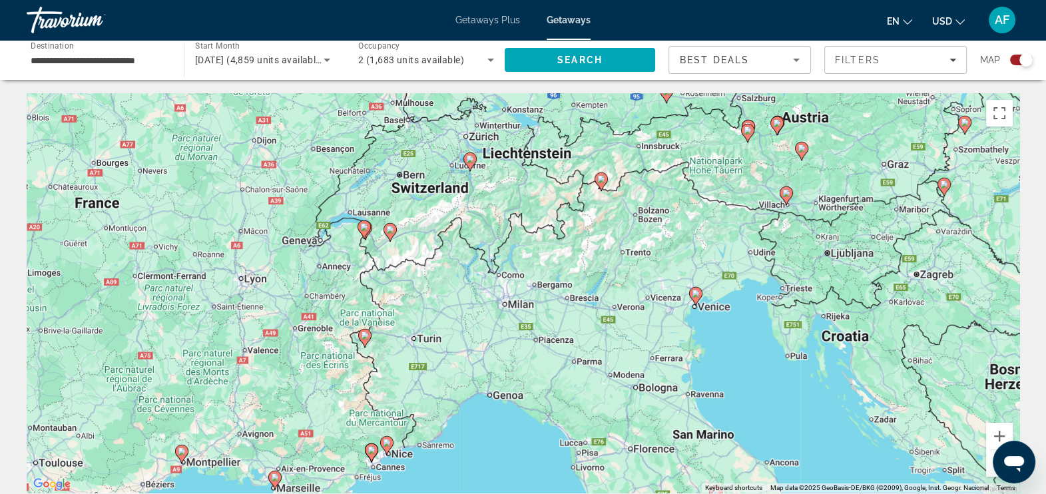
drag, startPoint x: 867, startPoint y: 246, endPoint x: 610, endPoint y: 285, distance: 260.1
click at [610, 285] on div "To activate drag with keyboard, press Alt + Enter. Once in keyboard drag state,…" at bounding box center [523, 293] width 993 height 400
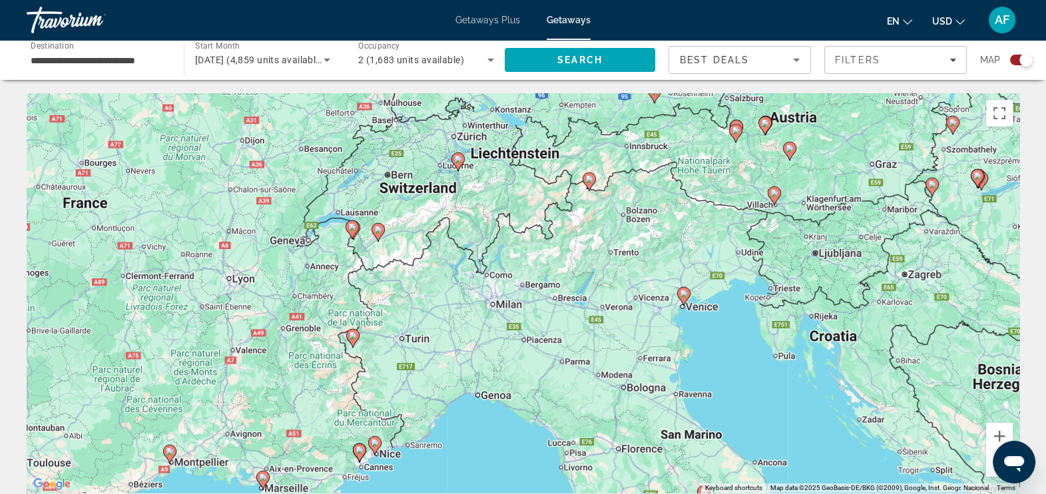
click at [681, 292] on image "Main content" at bounding box center [684, 294] width 8 height 8
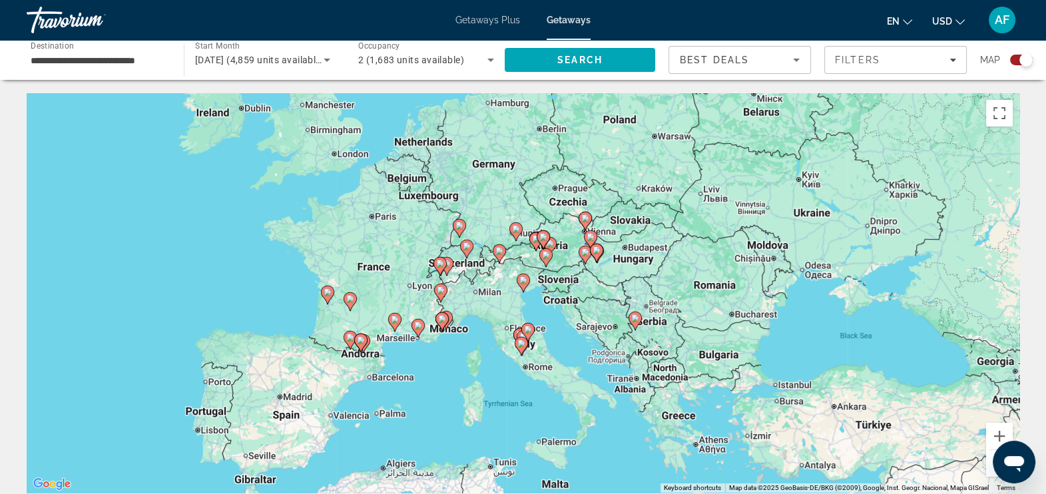
click at [524, 281] on image "Main content" at bounding box center [524, 280] width 8 height 8
type input "**********"
click at [524, 281] on image "Main content" at bounding box center [524, 280] width 8 height 8
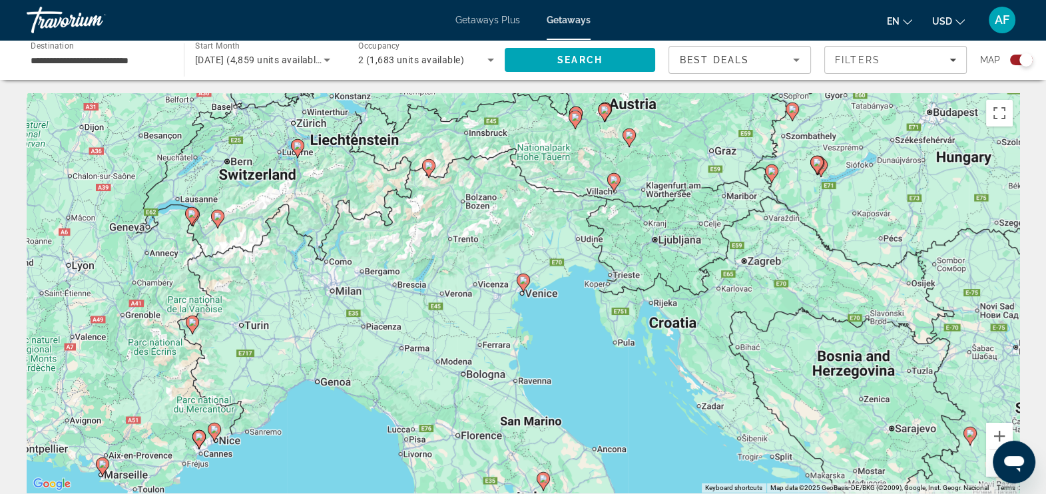
click at [524, 281] on image "Main content" at bounding box center [524, 280] width 8 height 8
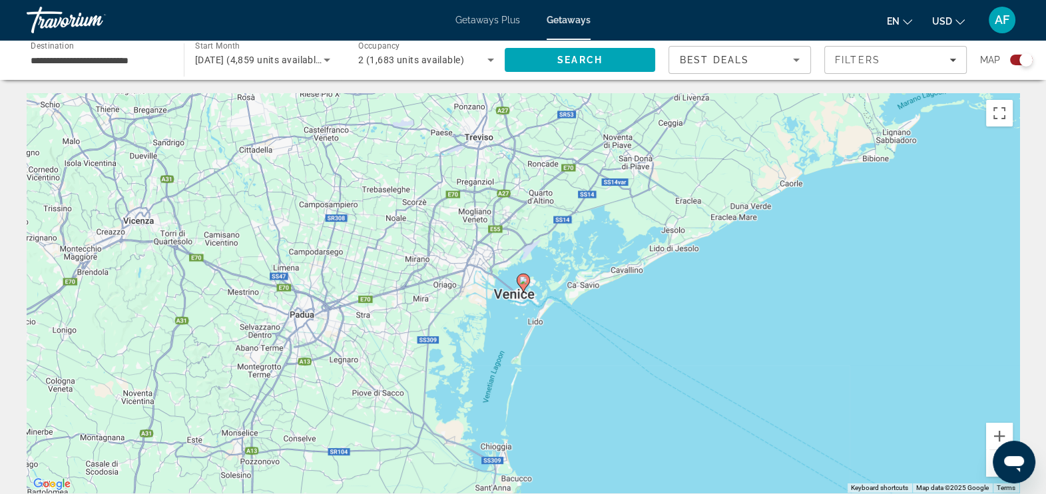
click at [524, 281] on image "Main content" at bounding box center [524, 280] width 8 height 8
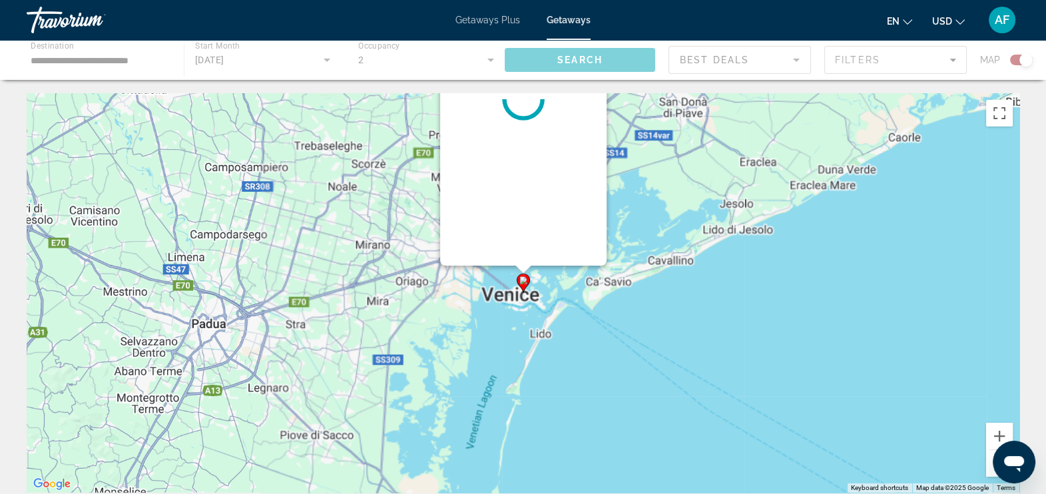
click at [524, 281] on image "Main content" at bounding box center [524, 280] width 8 height 8
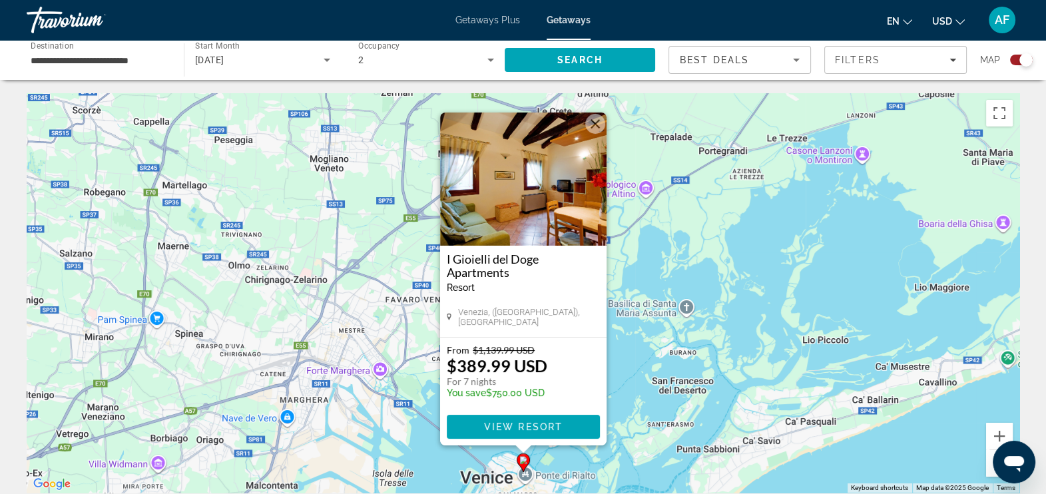
click at [559, 175] on img "Main content" at bounding box center [523, 179] width 167 height 133
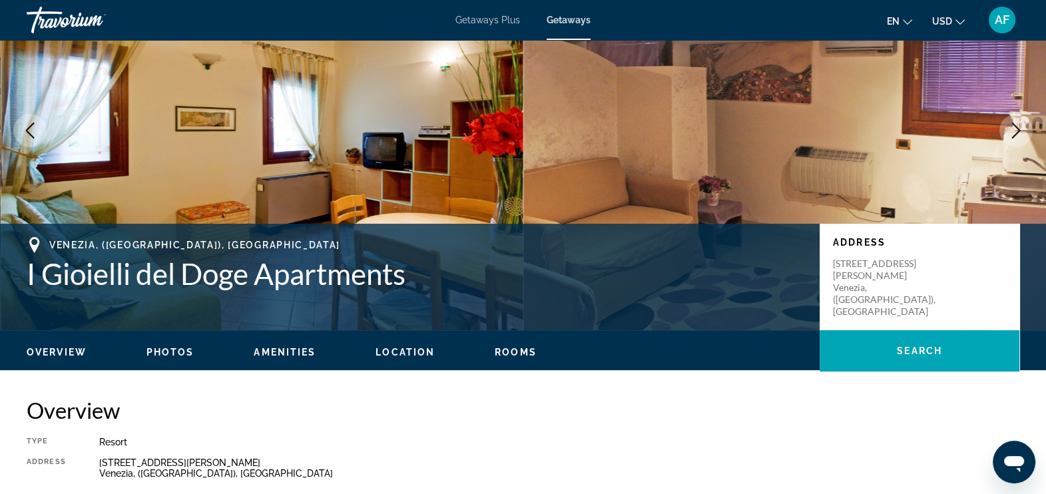
scroll to position [107, 0]
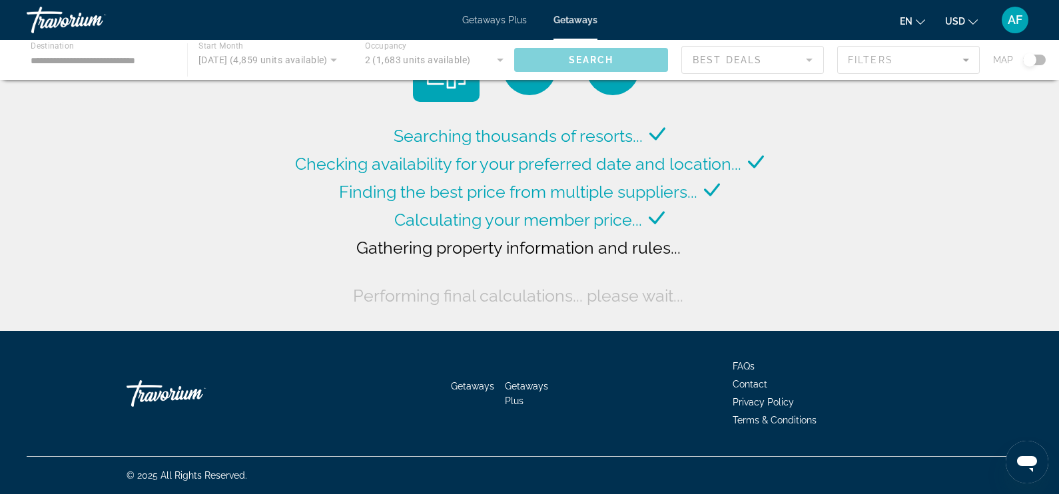
click at [1034, 63] on div "Main content" at bounding box center [529, 60] width 1059 height 40
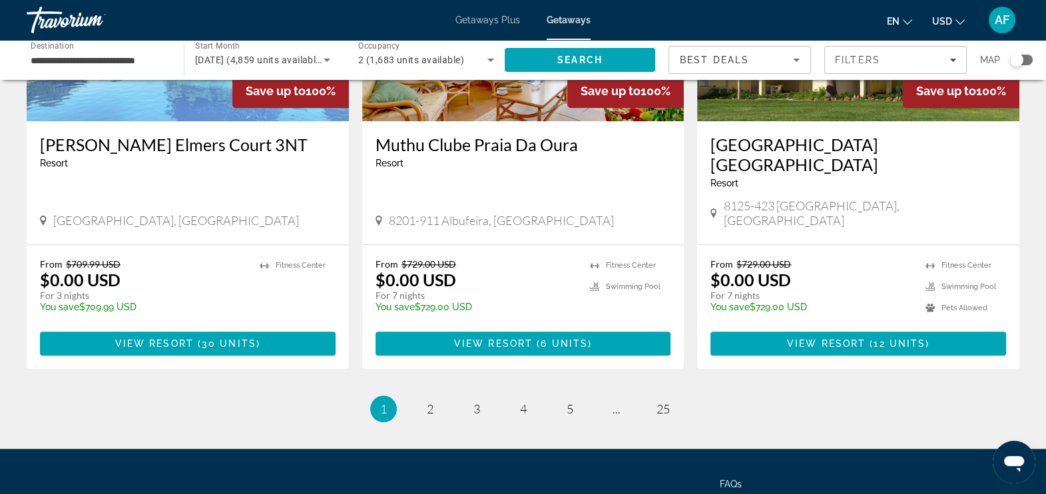
scroll to position [1650, 0]
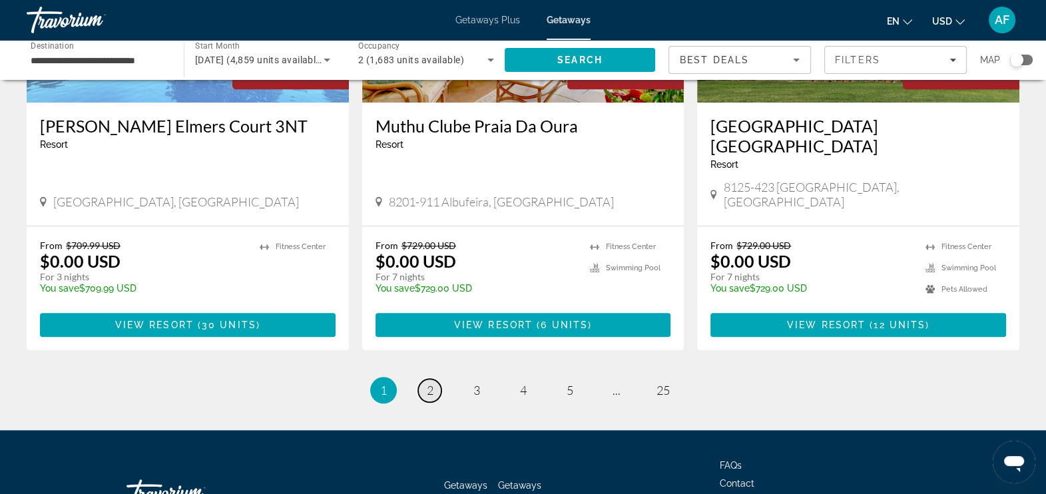
click at [434, 379] on link "page 2" at bounding box center [429, 390] width 23 height 23
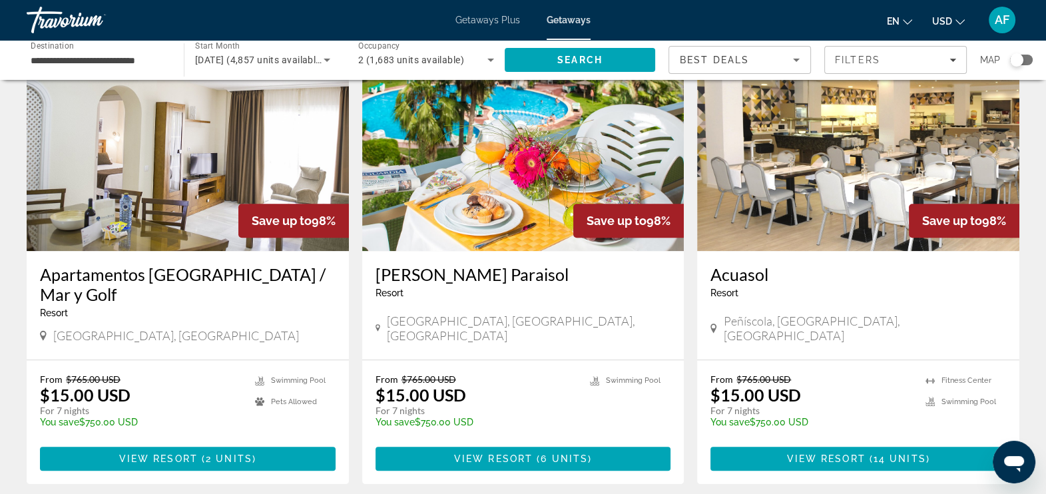
scroll to position [1437, 0]
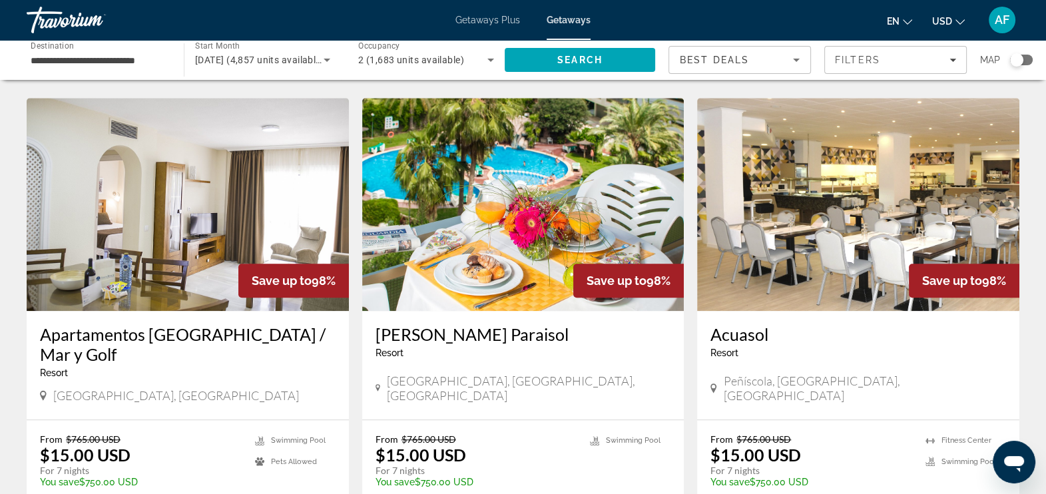
click at [502, 166] on img "Main content" at bounding box center [523, 204] width 322 height 213
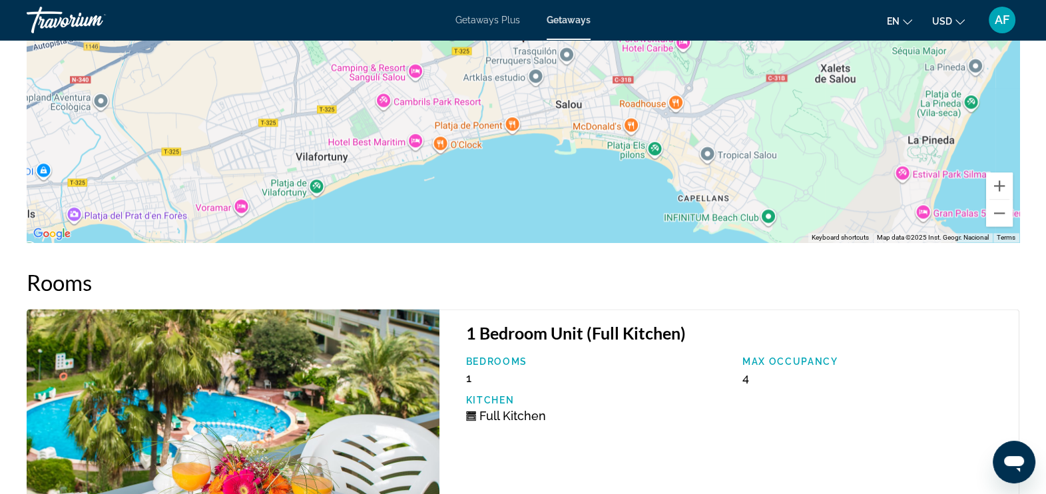
scroll to position [2075, 0]
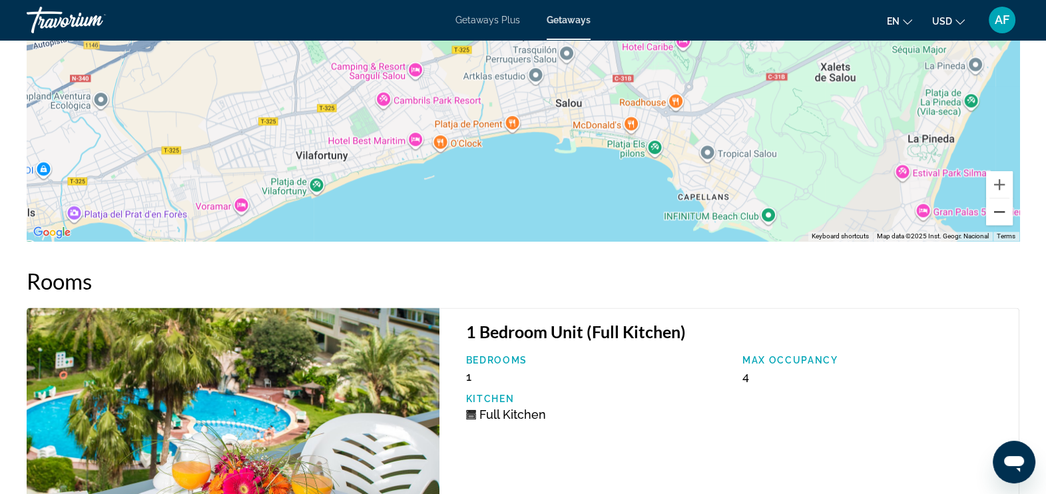
click at [996, 215] on button "Zoom out" at bounding box center [999, 211] width 27 height 27
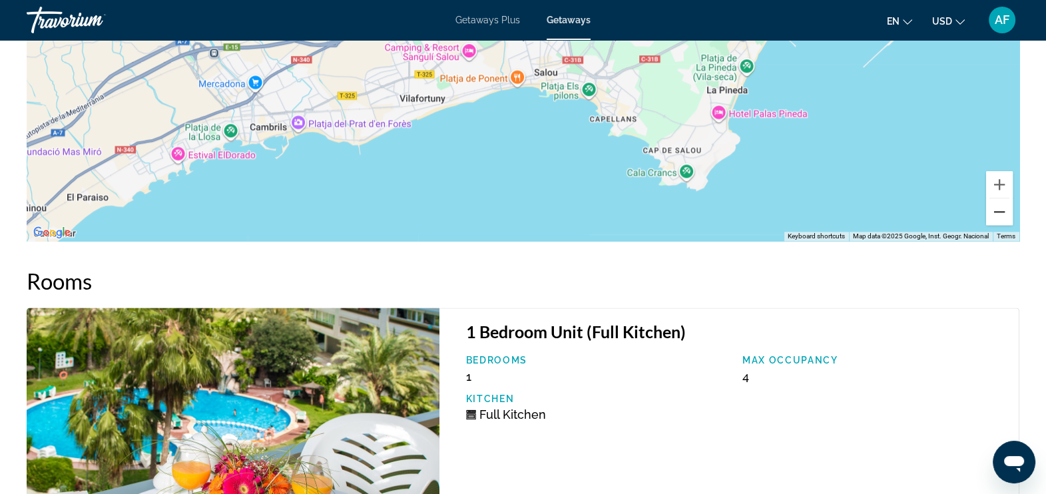
click at [996, 215] on button "Zoom out" at bounding box center [999, 211] width 27 height 27
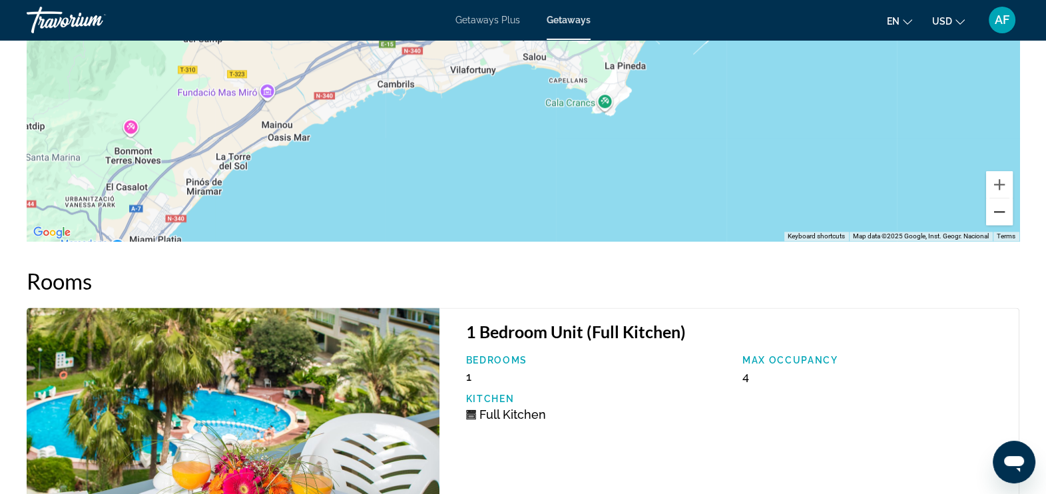
click at [996, 215] on button "Zoom out" at bounding box center [999, 211] width 27 height 27
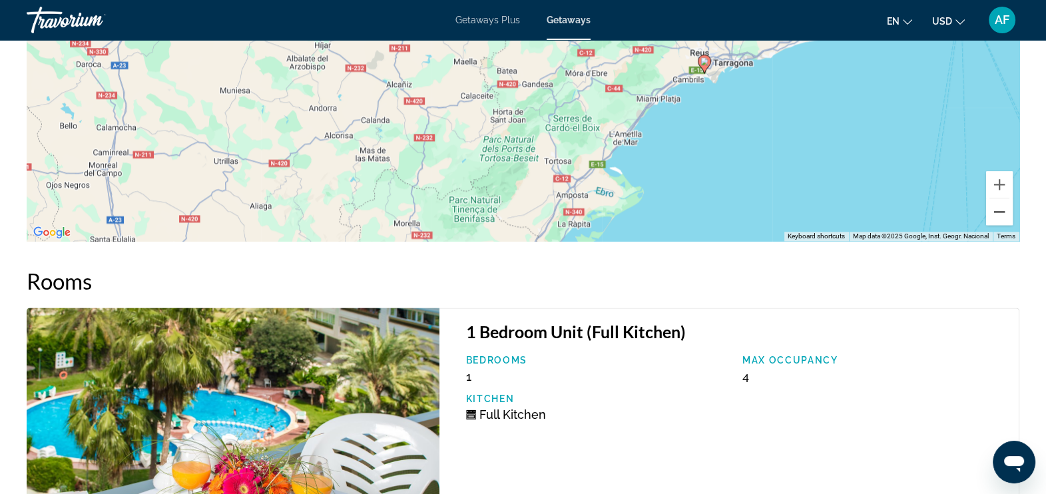
scroll to position [1643, 0]
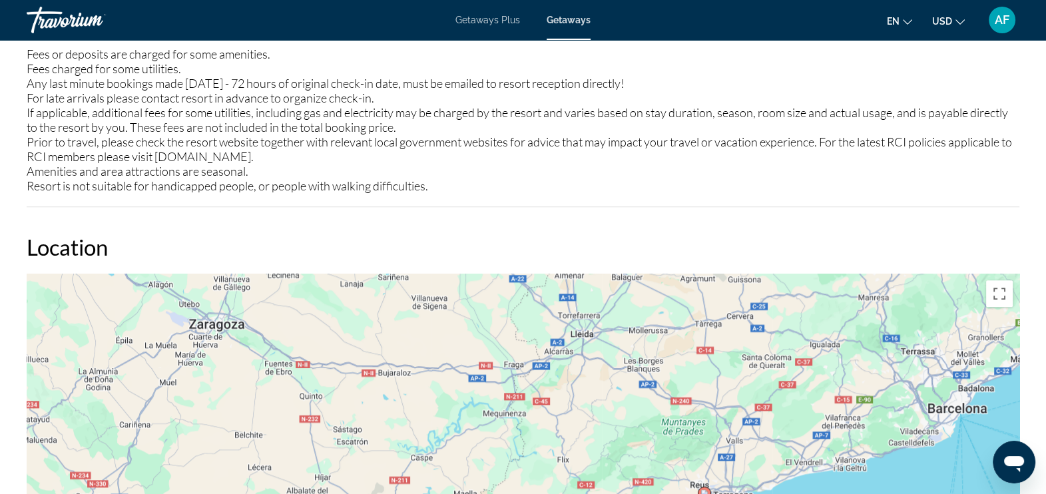
click at [743, 410] on div "To activate drag with keyboard, press Alt + Enter. Once in keyboard drag state,…" at bounding box center [523, 474] width 993 height 400
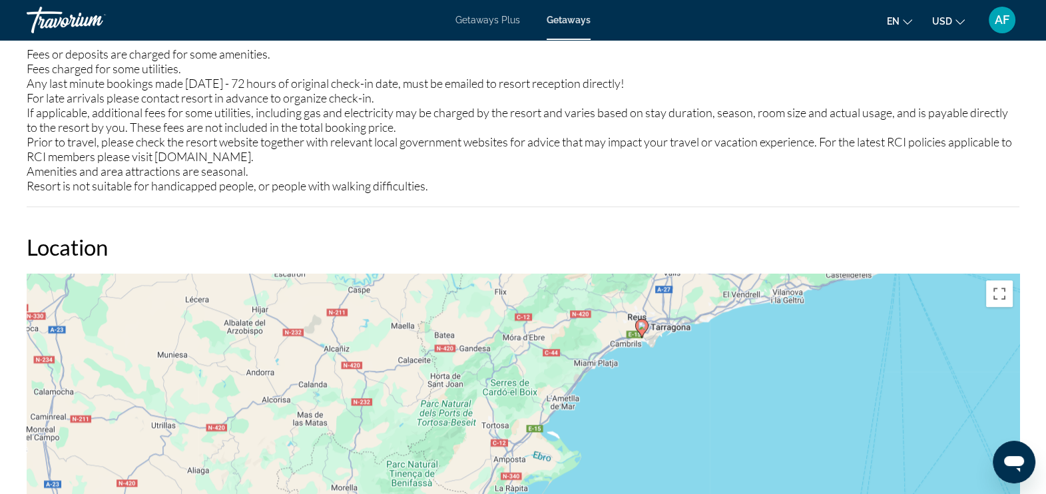
drag, startPoint x: 743, startPoint y: 410, endPoint x: 680, endPoint y: 240, distance: 181.2
click at [680, 240] on div "Location To navigate the map with touch gestures double-tap and hold your finge…" at bounding box center [523, 454] width 993 height 440
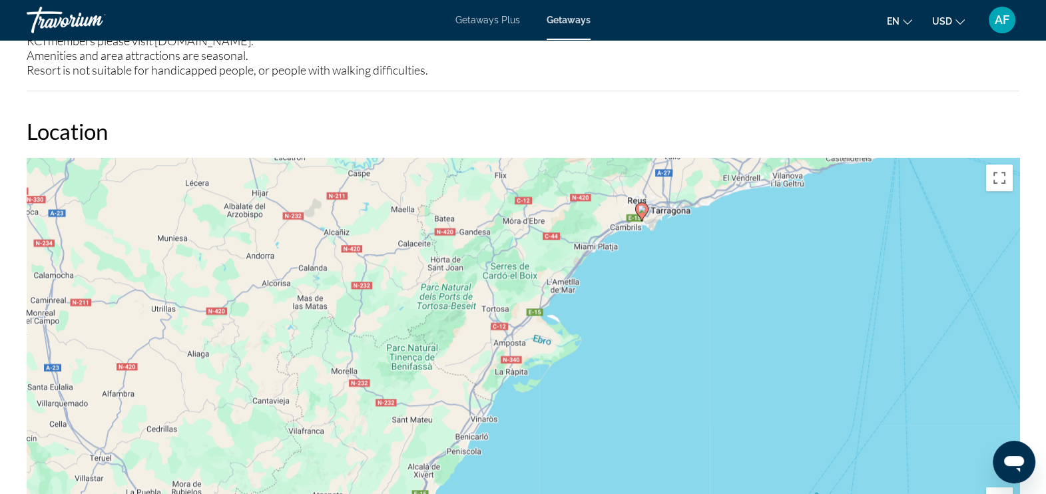
scroll to position [1842, 0]
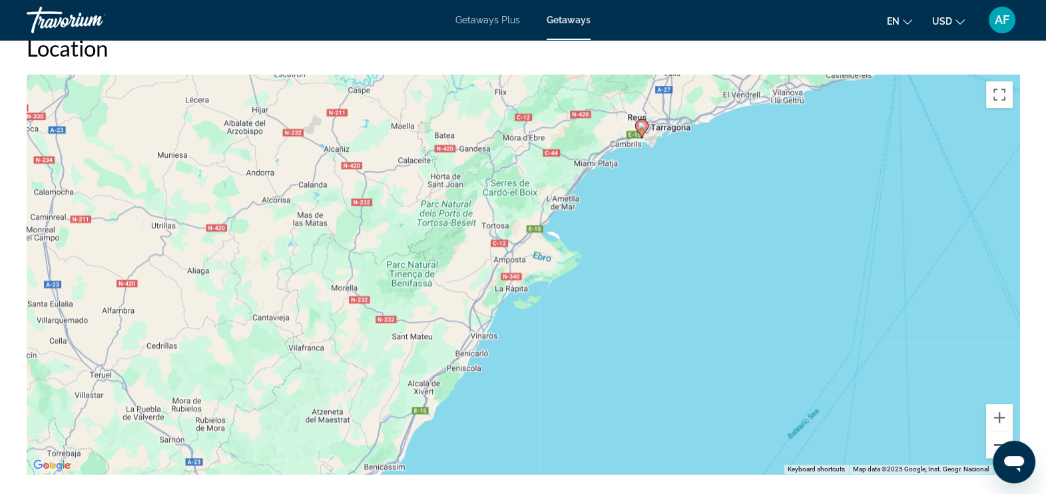
click at [993, 442] on button "Zoom out" at bounding box center [999, 445] width 27 height 27
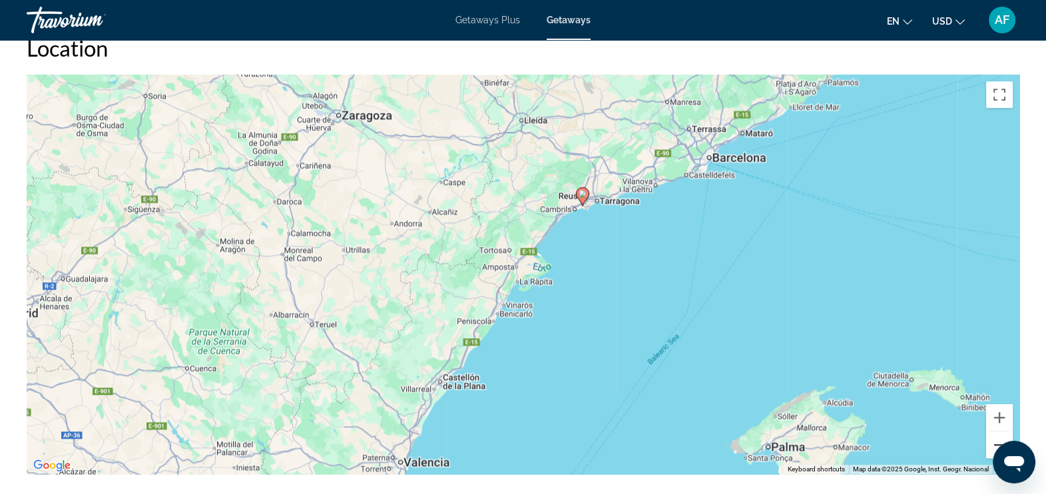
click at [993, 442] on button "Zoom out" at bounding box center [999, 445] width 27 height 27
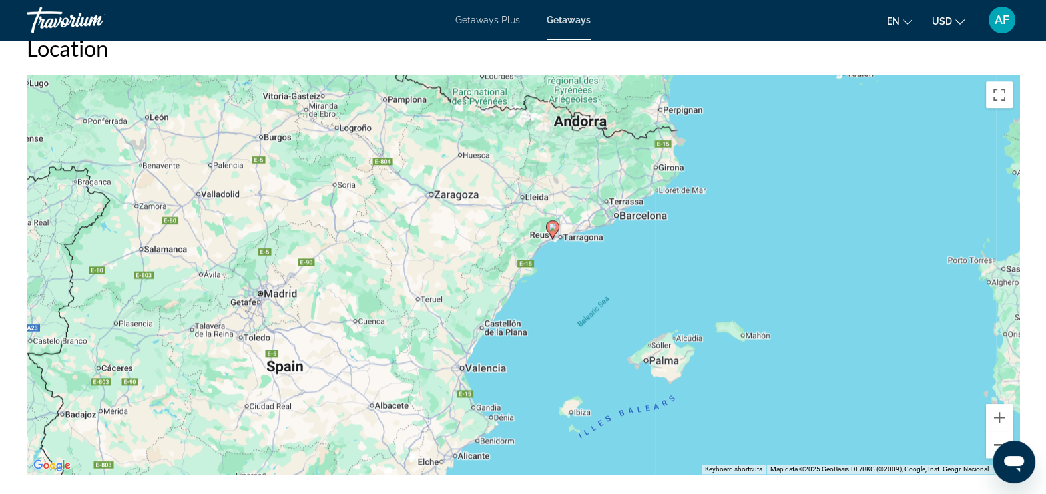
click at [993, 442] on button "Zoom out" at bounding box center [999, 445] width 27 height 27
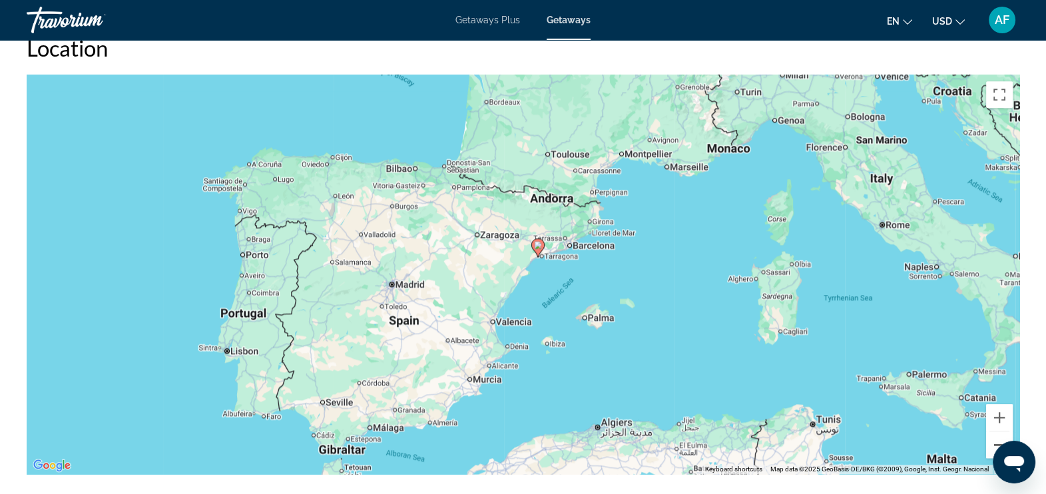
click at [994, 440] on button "Zoom out" at bounding box center [999, 445] width 27 height 27
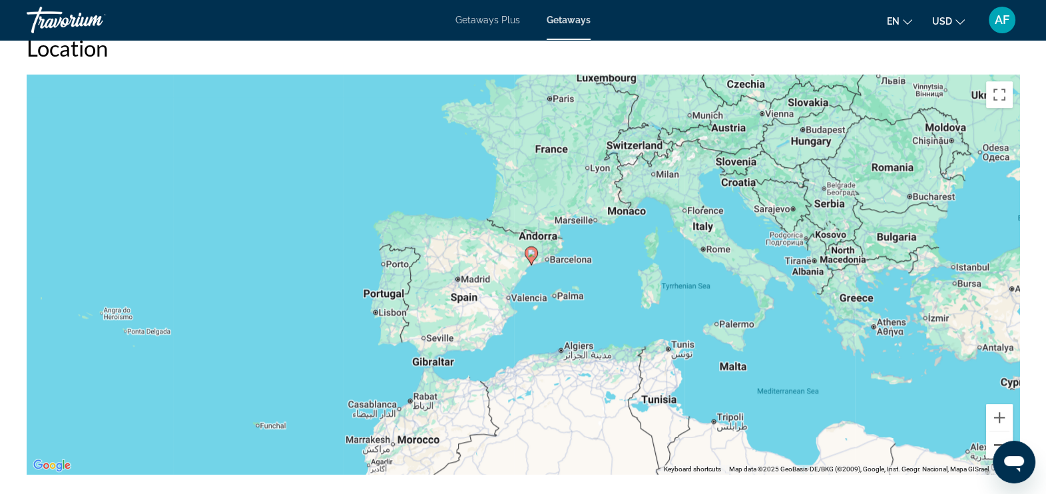
click at [994, 440] on button "Zoom out" at bounding box center [999, 445] width 27 height 27
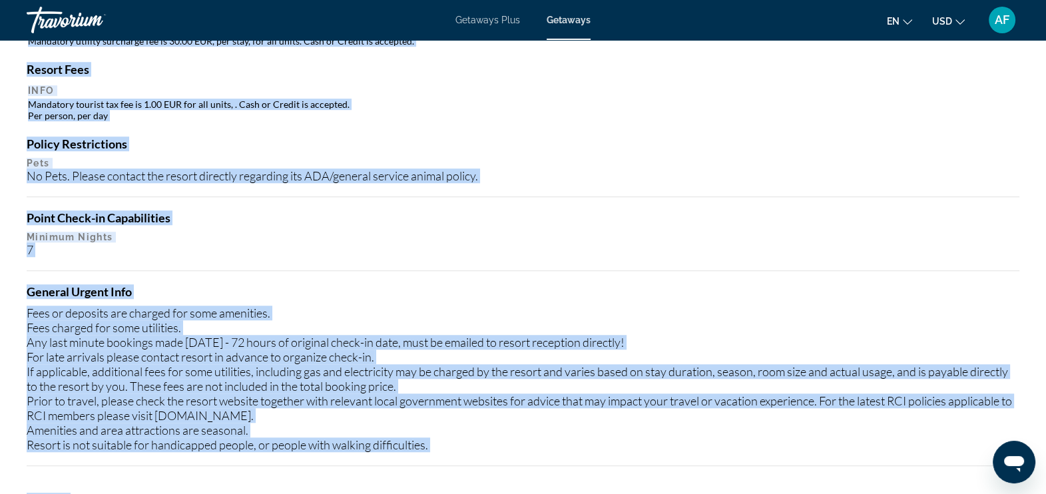
scroll to position [1346, 0]
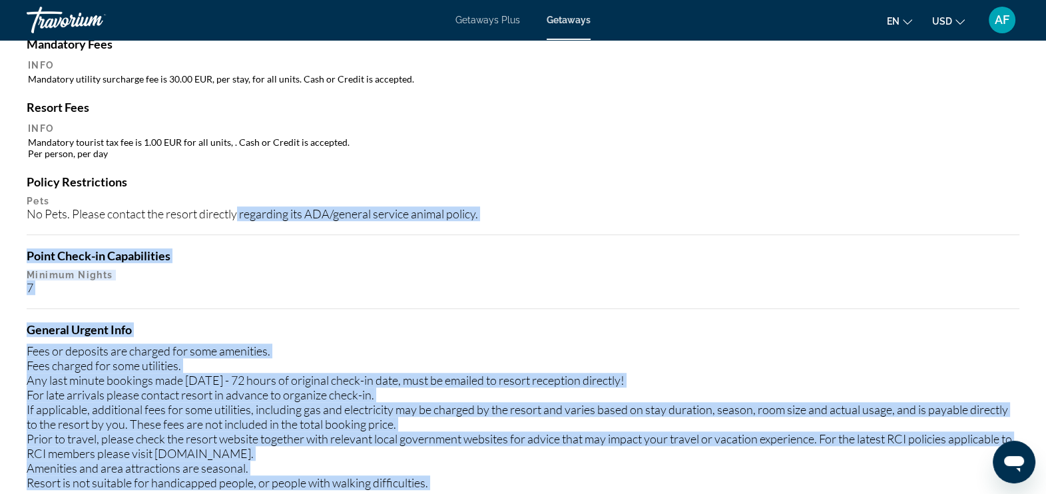
drag, startPoint x: 75, startPoint y: 57, endPoint x: 270, endPoint y: 239, distance: 266.7
click at [270, 239] on div "Overview Type Resort All-Inclusive No All-Inclusive Address [GEOGRAPHIC_DATA][S…" at bounding box center [523, 455] width 1006 height 2590
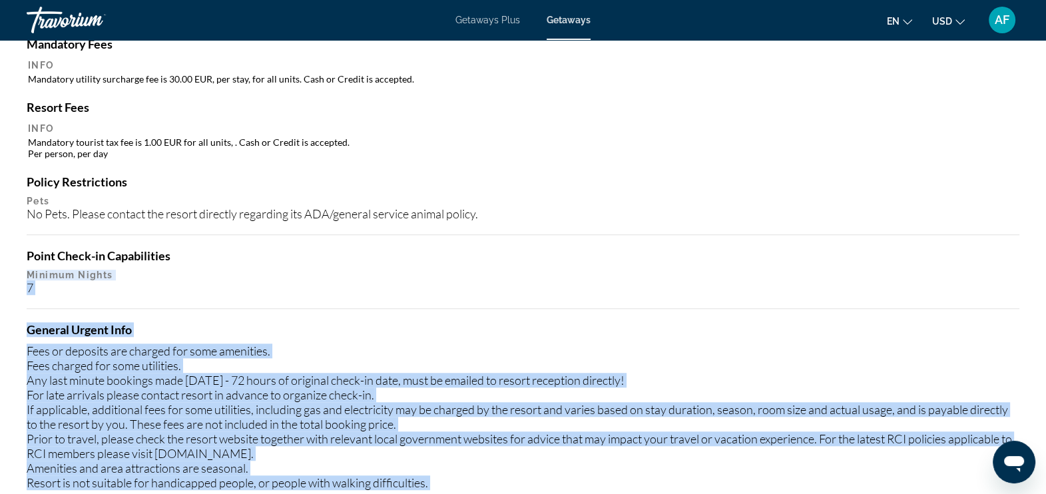
click at [553, 233] on div "Amenity Closures Info "Outdoor pool will be closed from [DATE], Annually to [DA…" at bounding box center [523, 238] width 993 height 531
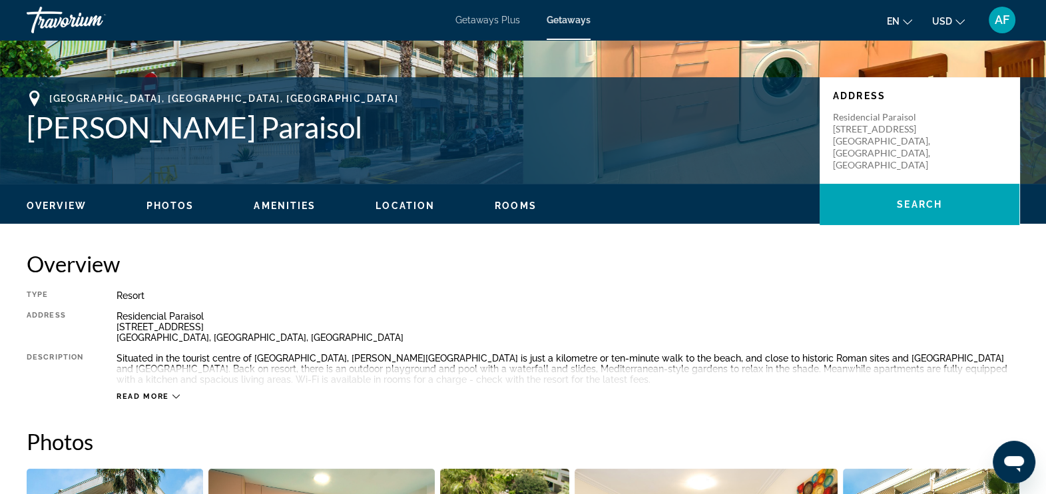
scroll to position [250, 0]
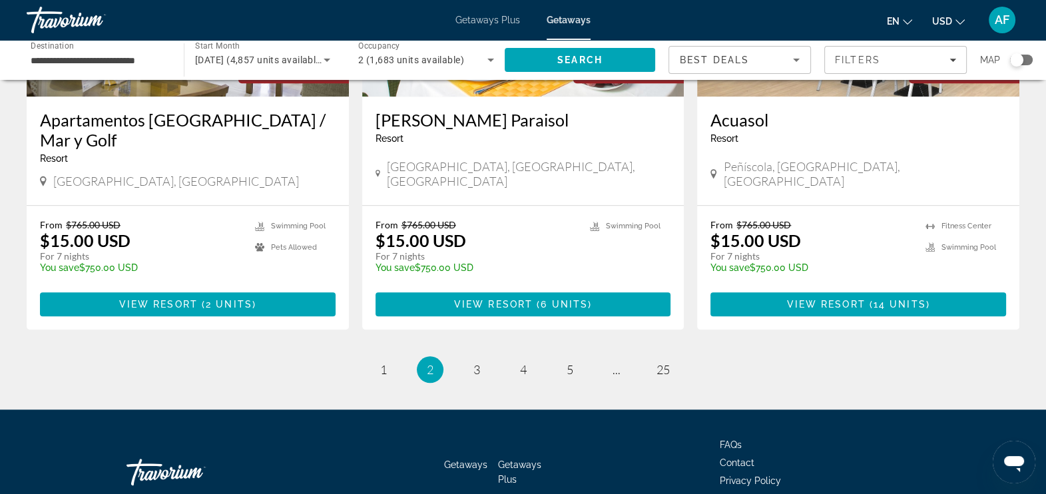
scroll to position [1660, 0]
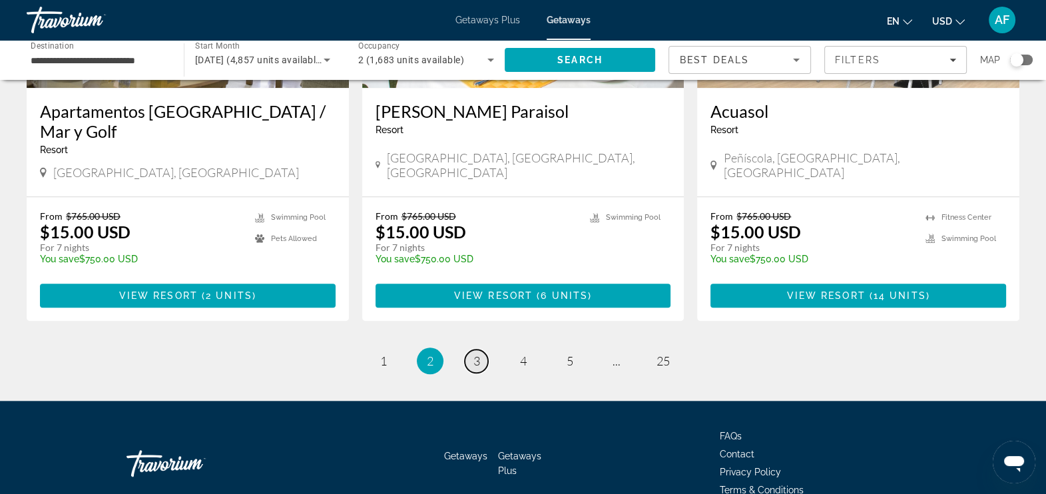
click at [480, 354] on span "3" at bounding box center [477, 361] width 7 height 15
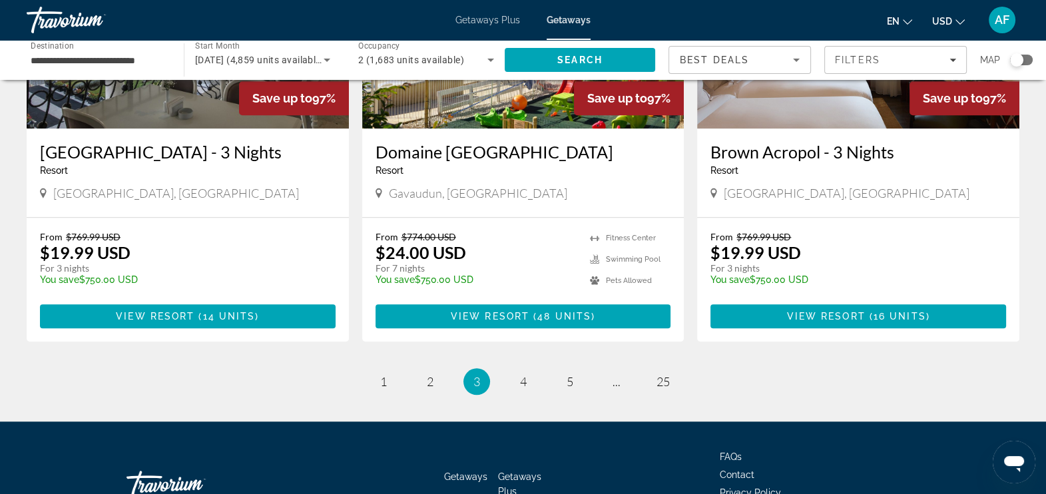
scroll to position [1593, 0]
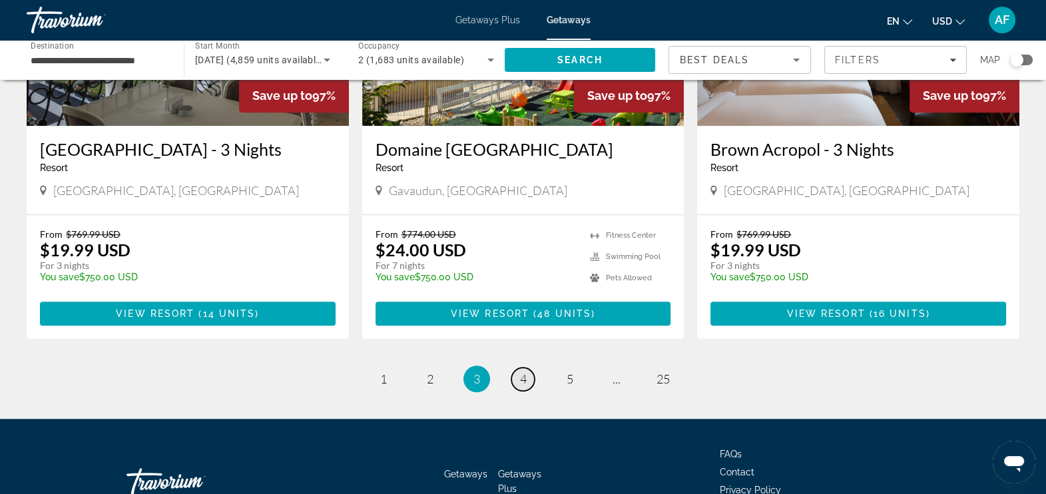
click at [527, 368] on link "page 4" at bounding box center [523, 379] width 23 height 23
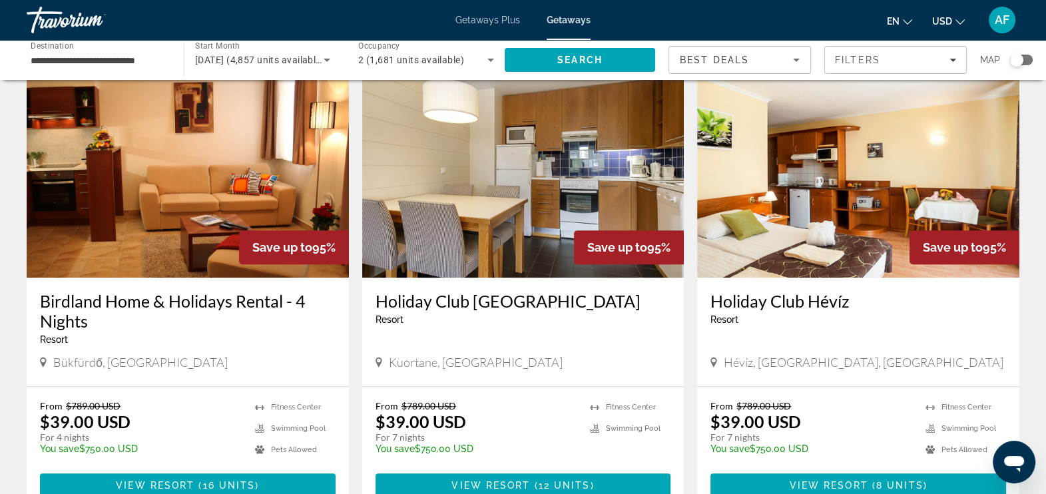
scroll to position [1679, 0]
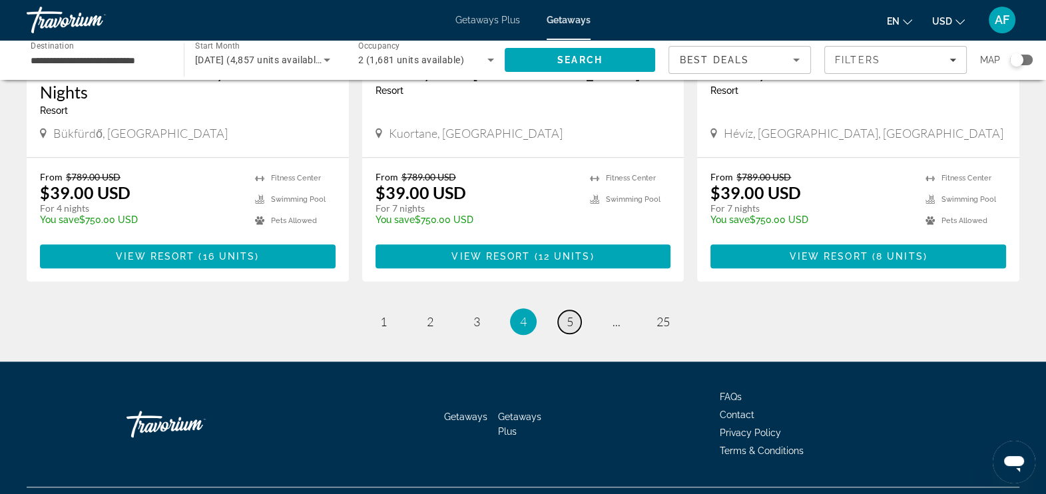
click at [567, 314] on span "5" at bounding box center [570, 321] width 7 height 15
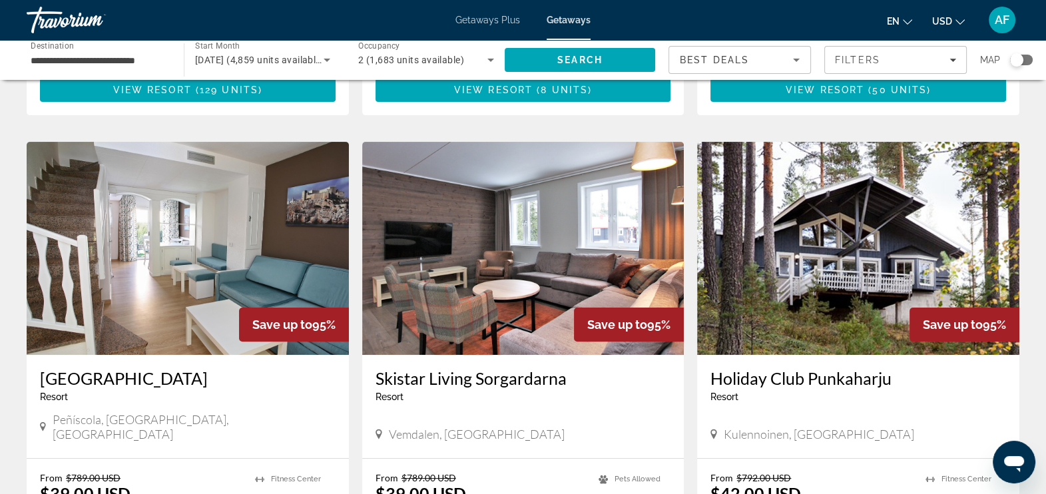
scroll to position [454, 0]
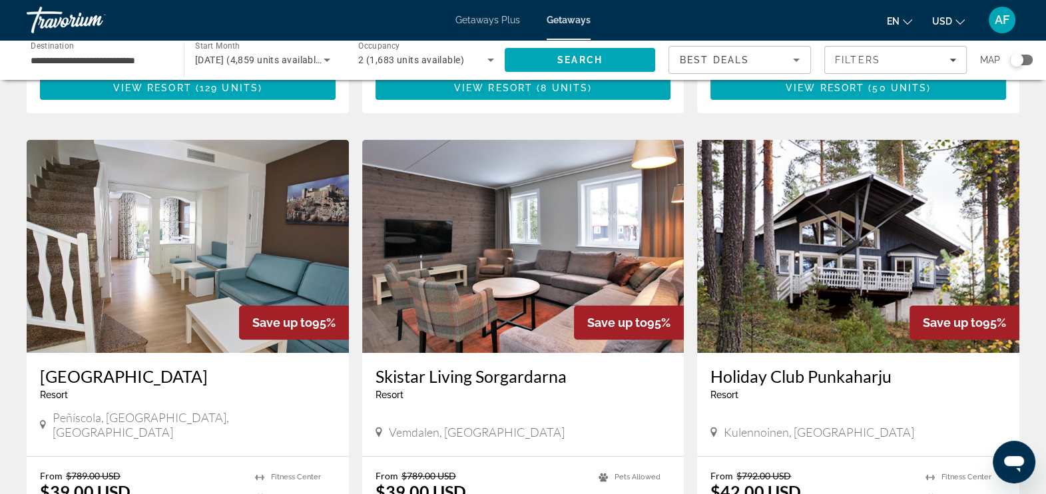
click at [1020, 61] on div "Search widget" at bounding box center [1016, 59] width 13 height 13
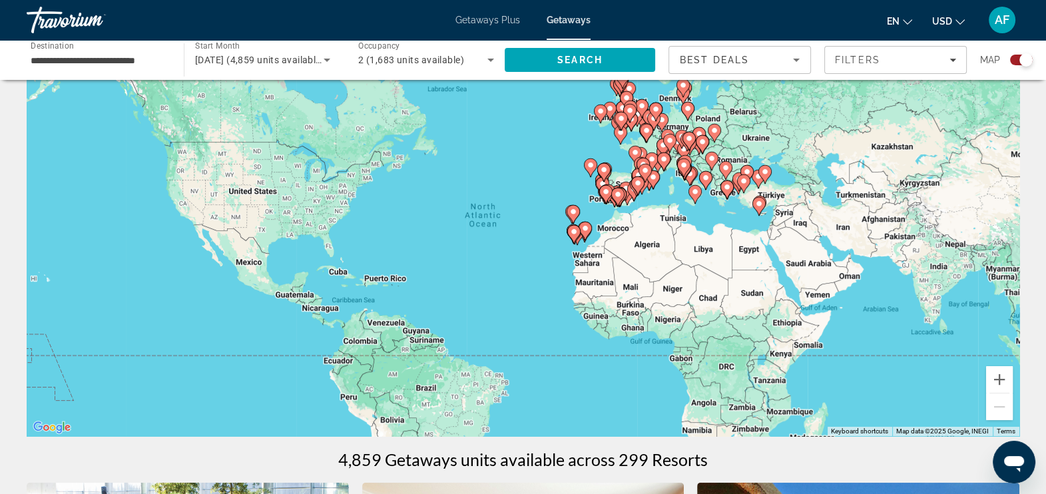
scroll to position [50, 0]
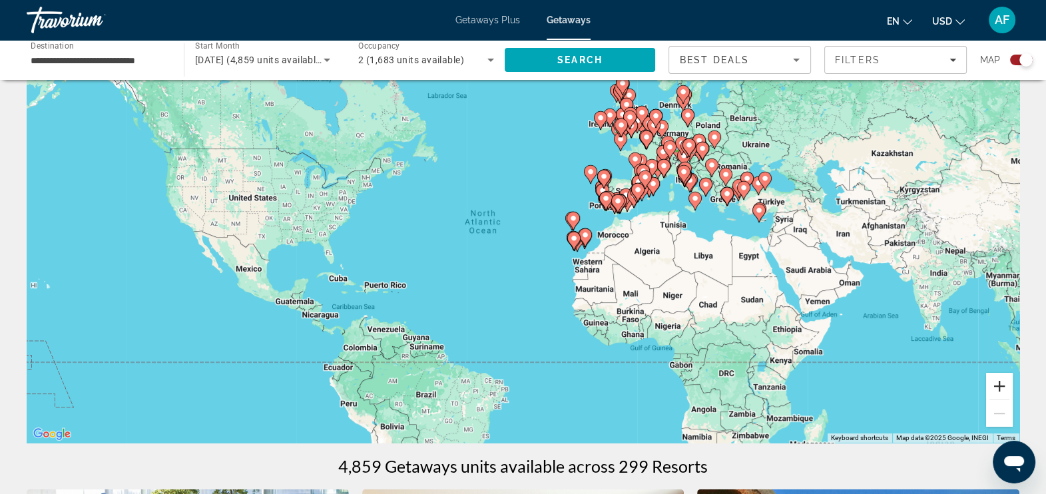
click at [995, 389] on button "Zoom in" at bounding box center [999, 386] width 27 height 27
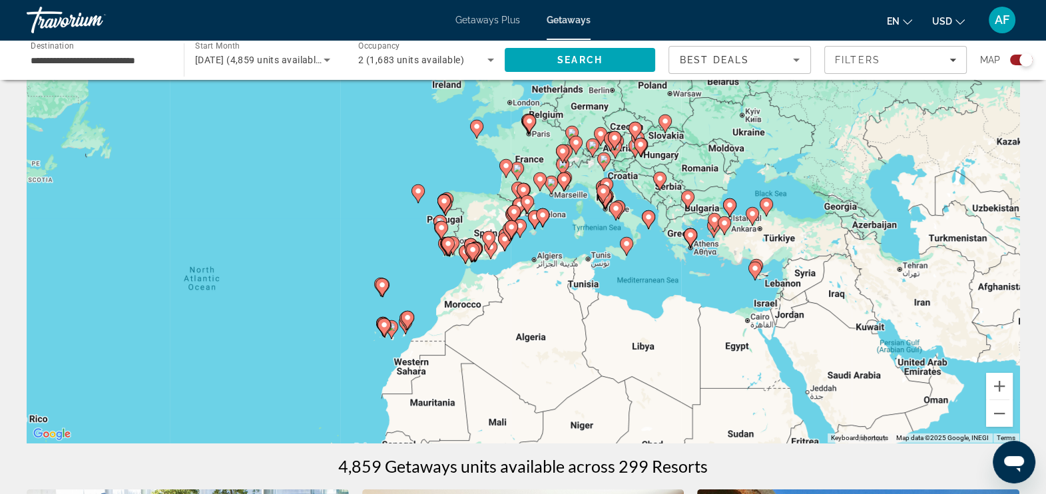
drag, startPoint x: 825, startPoint y: 274, endPoint x: 573, endPoint y: 356, distance: 265.0
click at [573, 356] on div "To activate drag with keyboard, press Alt + Enter. Once in keyboard drag state,…" at bounding box center [523, 243] width 993 height 400
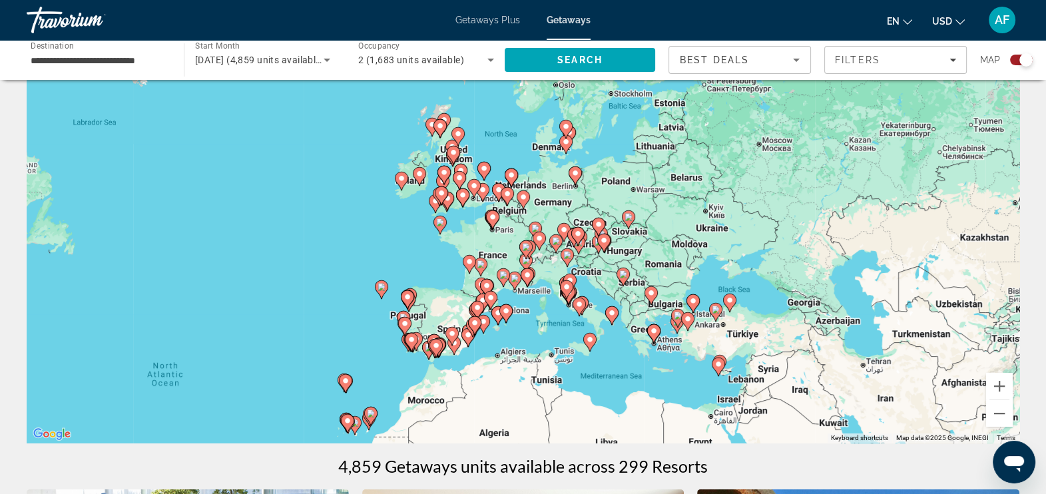
drag, startPoint x: 793, startPoint y: 380, endPoint x: 765, endPoint y: 478, distance: 102.7
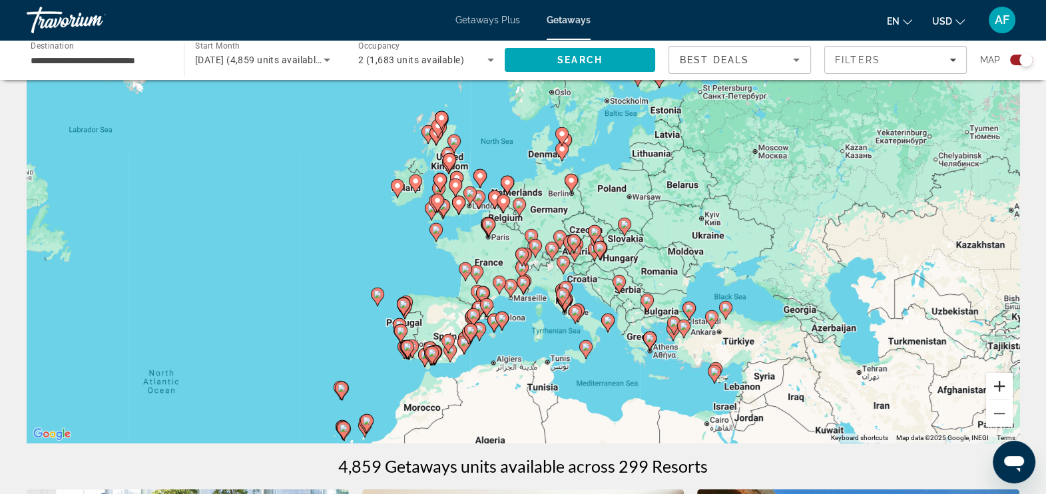
click at [1000, 384] on button "Zoom in" at bounding box center [999, 386] width 27 height 27
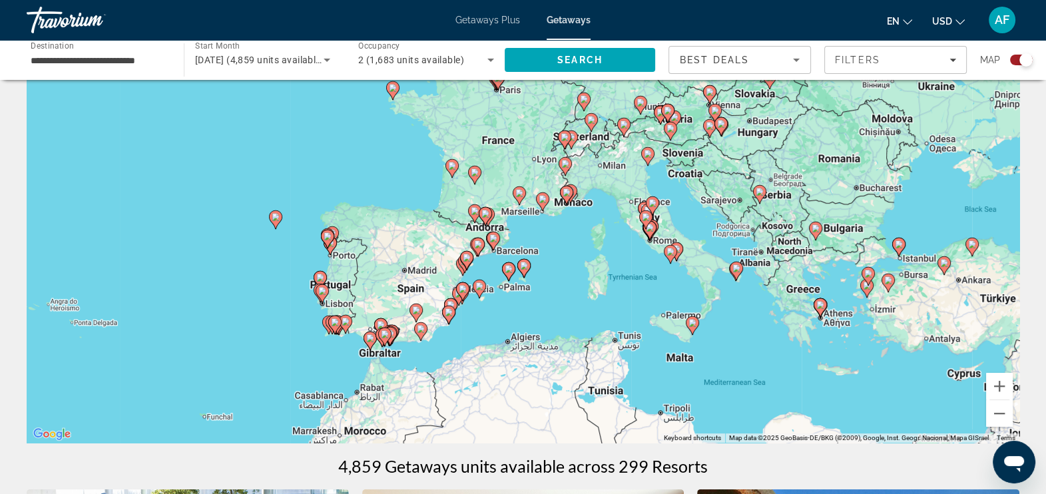
drag, startPoint x: 609, startPoint y: 416, endPoint x: 655, endPoint y: 269, distance: 153.6
click at [655, 269] on div "To activate drag with keyboard, press Alt + Enter. Once in keyboard drag state,…" at bounding box center [523, 243] width 993 height 400
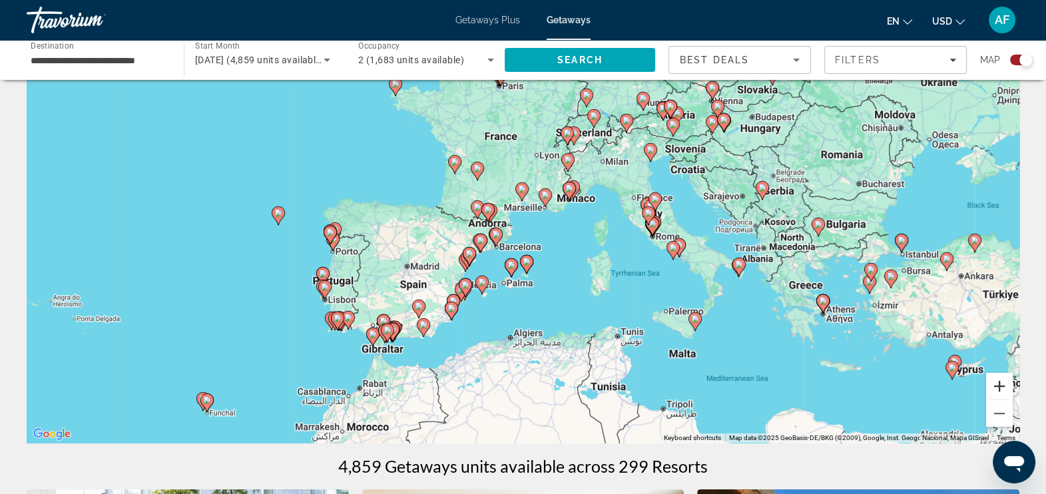
click at [1004, 387] on button "Zoom in" at bounding box center [999, 386] width 27 height 27
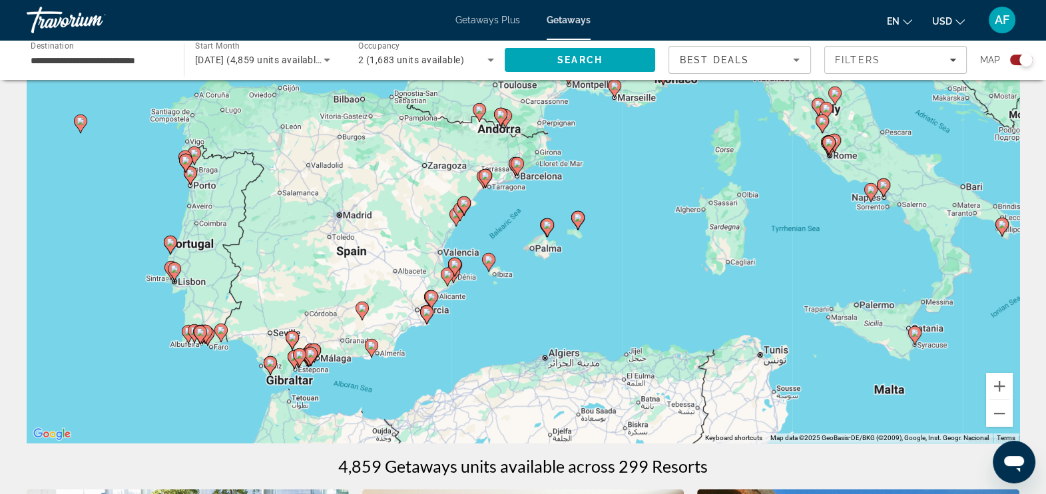
drag, startPoint x: 606, startPoint y: 349, endPoint x: 656, endPoint y: 264, distance: 98.2
click at [656, 264] on div "To activate drag with keyboard, press Alt + Enter. Once in keyboard drag state,…" at bounding box center [523, 243] width 993 height 400
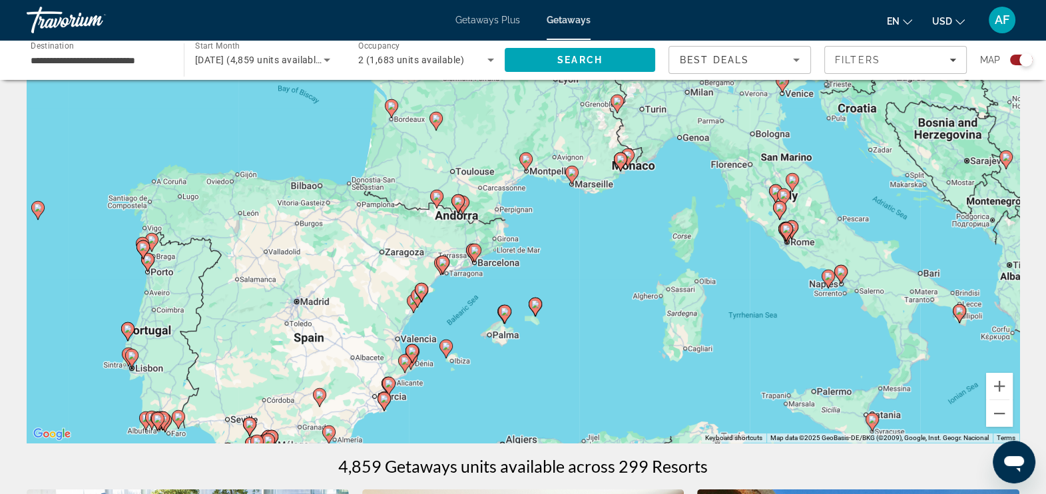
drag, startPoint x: 619, startPoint y: 186, endPoint x: 552, endPoint y: 340, distance: 167.9
click at [552, 340] on div "To activate drag with keyboard, press Alt + Enter. Once in keyboard drag state,…" at bounding box center [523, 243] width 993 height 400
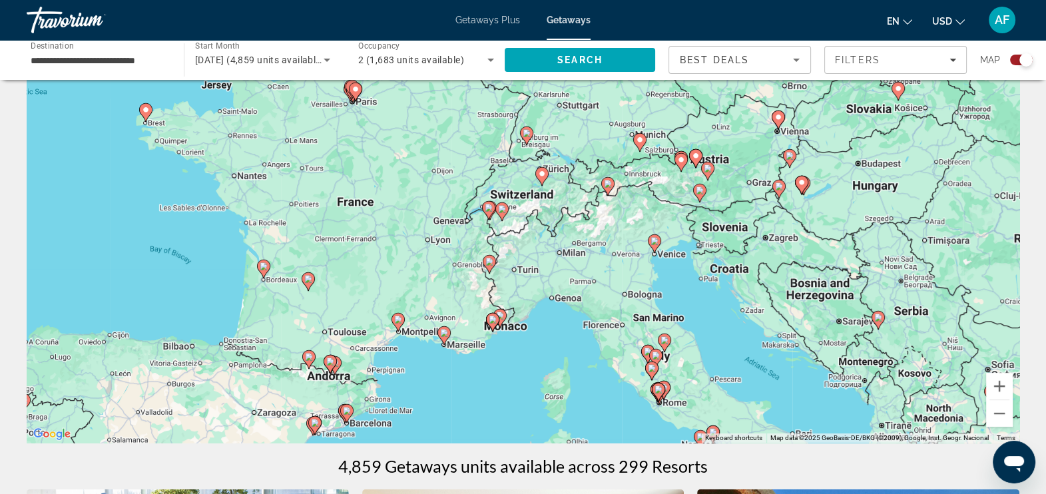
drag, startPoint x: 568, startPoint y: 344, endPoint x: 445, endPoint y: 426, distance: 148.0
click at [445, 426] on div "To activate drag with keyboard, press Alt + Enter. Once in keyboard drag state,…" at bounding box center [523, 243] width 993 height 400
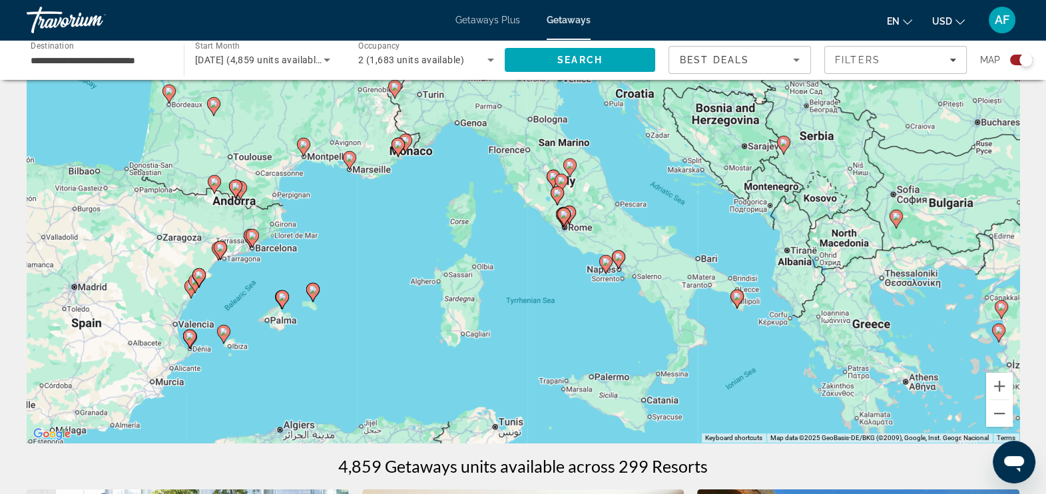
drag, startPoint x: 571, startPoint y: 351, endPoint x: 504, endPoint y: 186, distance: 178.0
click at [504, 186] on div "To activate drag with keyboard, press Alt + Enter. Once in keyboard drag state,…" at bounding box center [523, 243] width 993 height 400
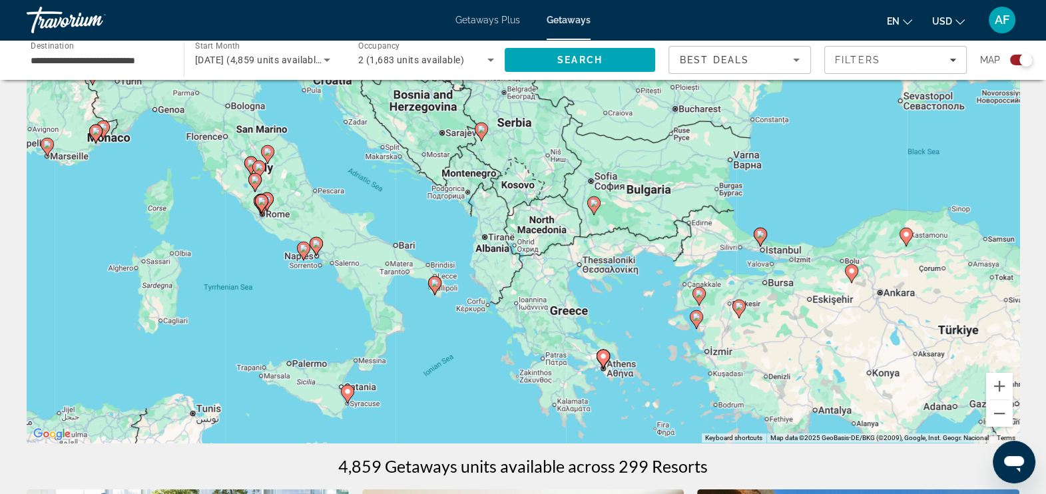
drag, startPoint x: 896, startPoint y: 280, endPoint x: 594, endPoint y: 271, distance: 301.8
click at [594, 271] on div "To activate drag with keyboard, press Alt + Enter. Once in keyboard drag state,…" at bounding box center [523, 243] width 993 height 400
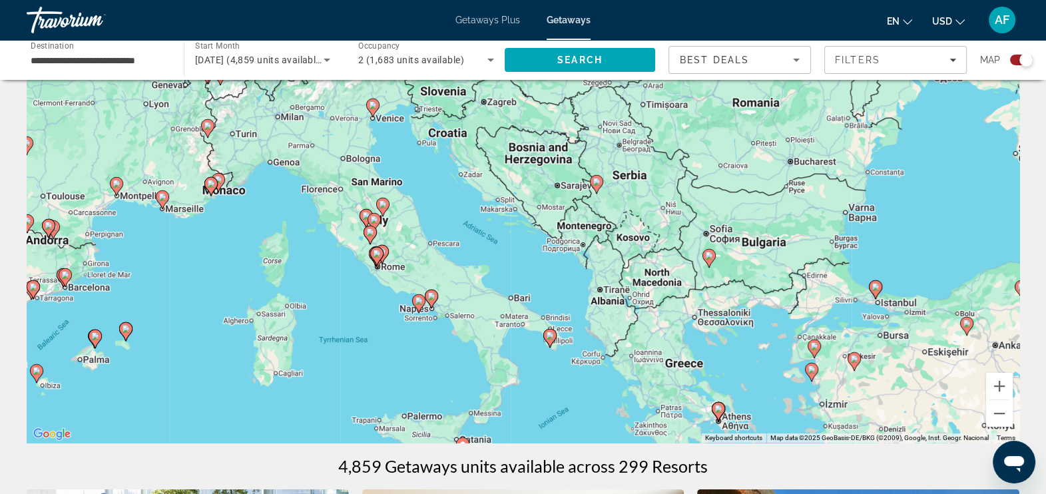
drag, startPoint x: 407, startPoint y: 235, endPoint x: 562, endPoint y: 297, distance: 167.1
click at [562, 297] on div "To activate drag with keyboard, press Alt + Enter. Once in keyboard drag state,…" at bounding box center [523, 243] width 993 height 400
